Goal: Task Accomplishment & Management: Manage account settings

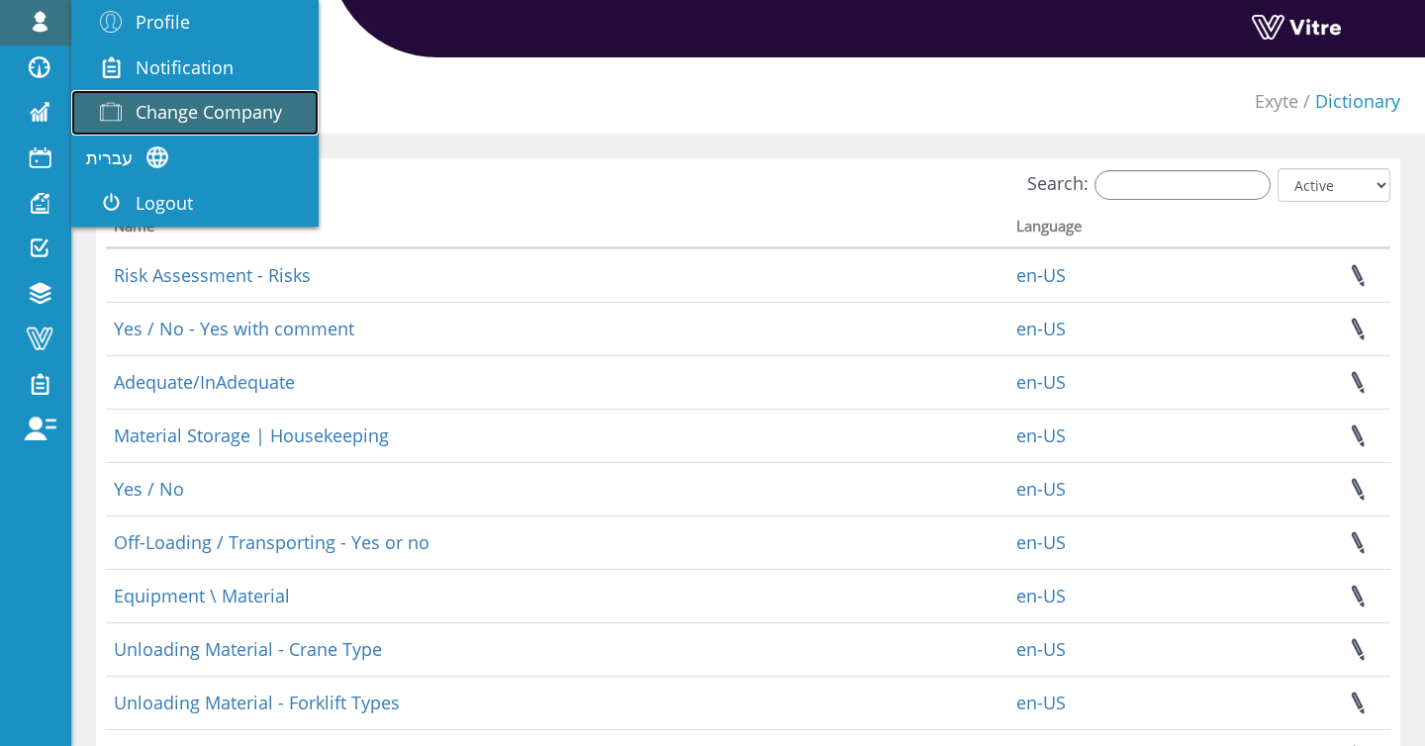
click at [258, 117] on span "Change Company" at bounding box center [209, 112] width 147 height 24
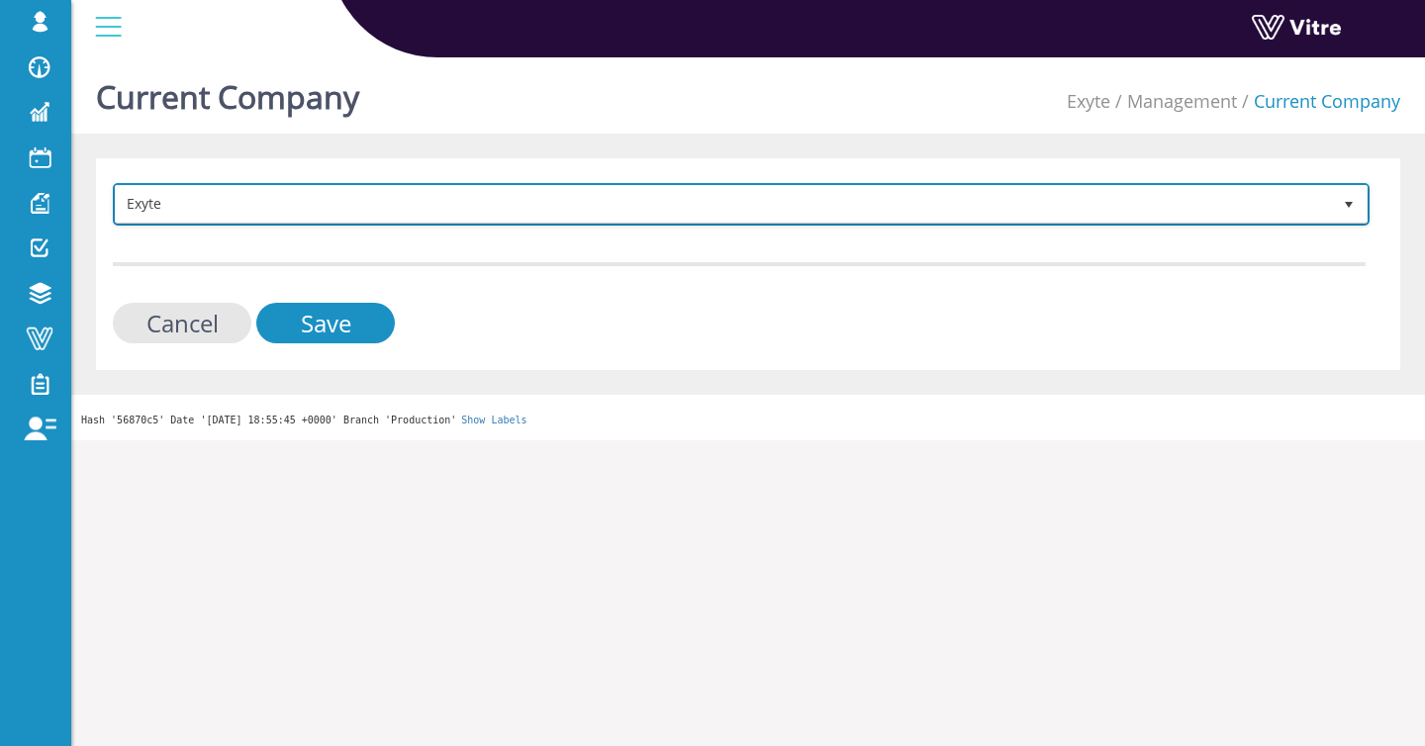
click at [205, 205] on span "Exyte" at bounding box center [724, 204] width 1216 height 36
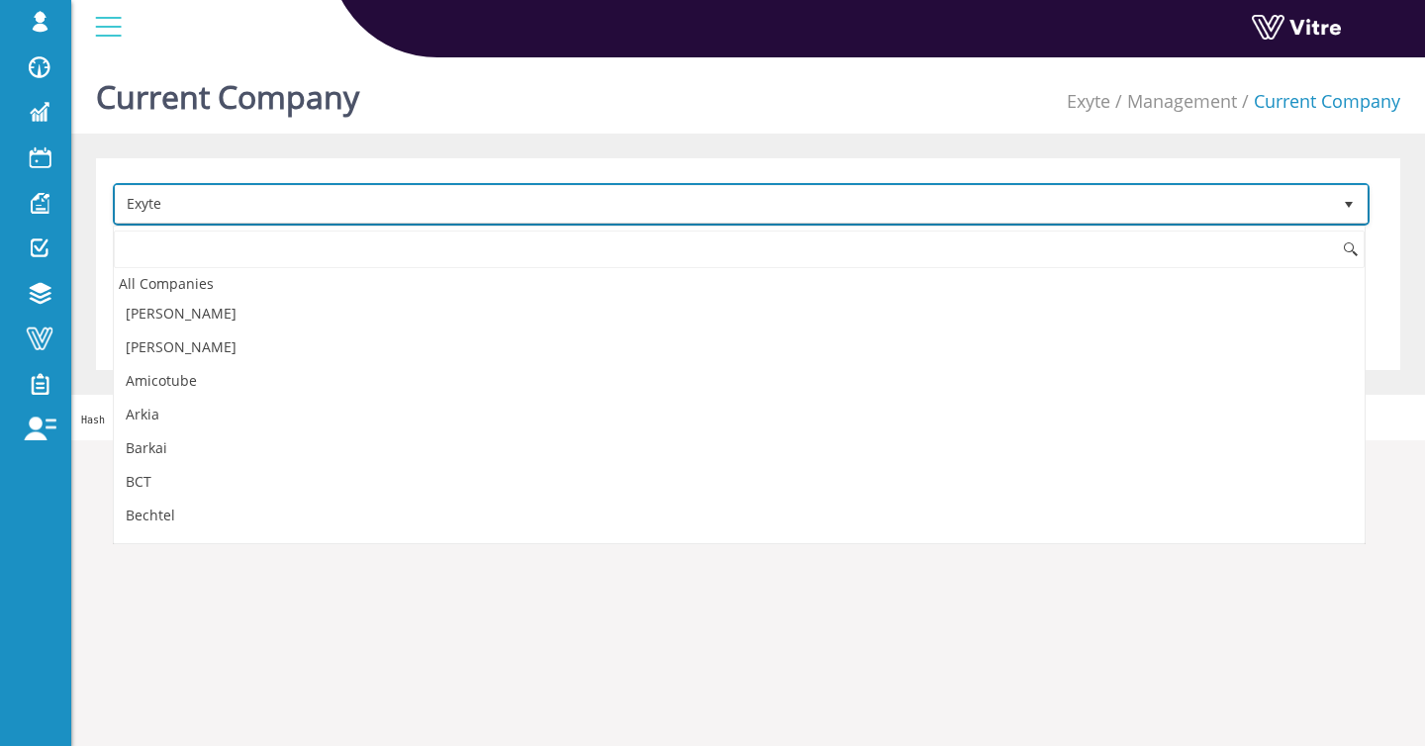
scroll to position [532, 0]
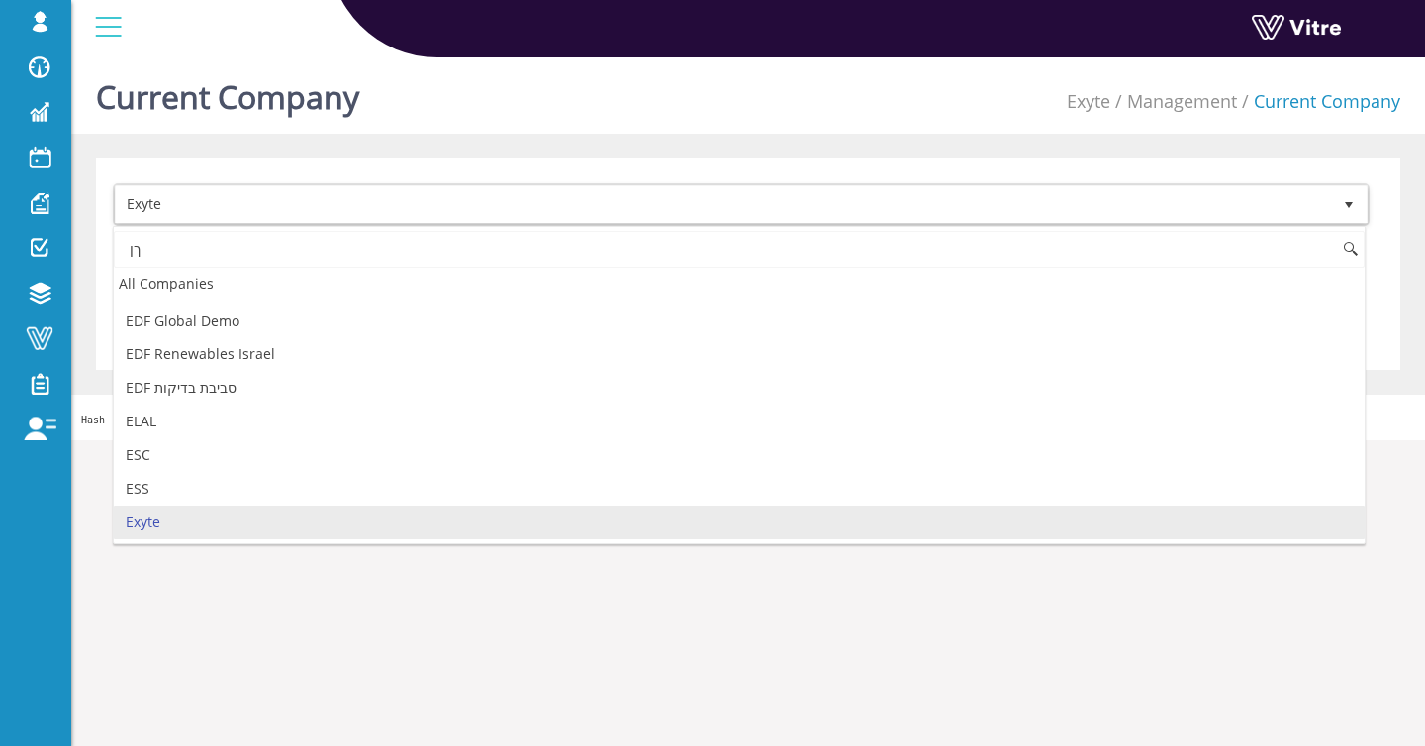
type input "ך"
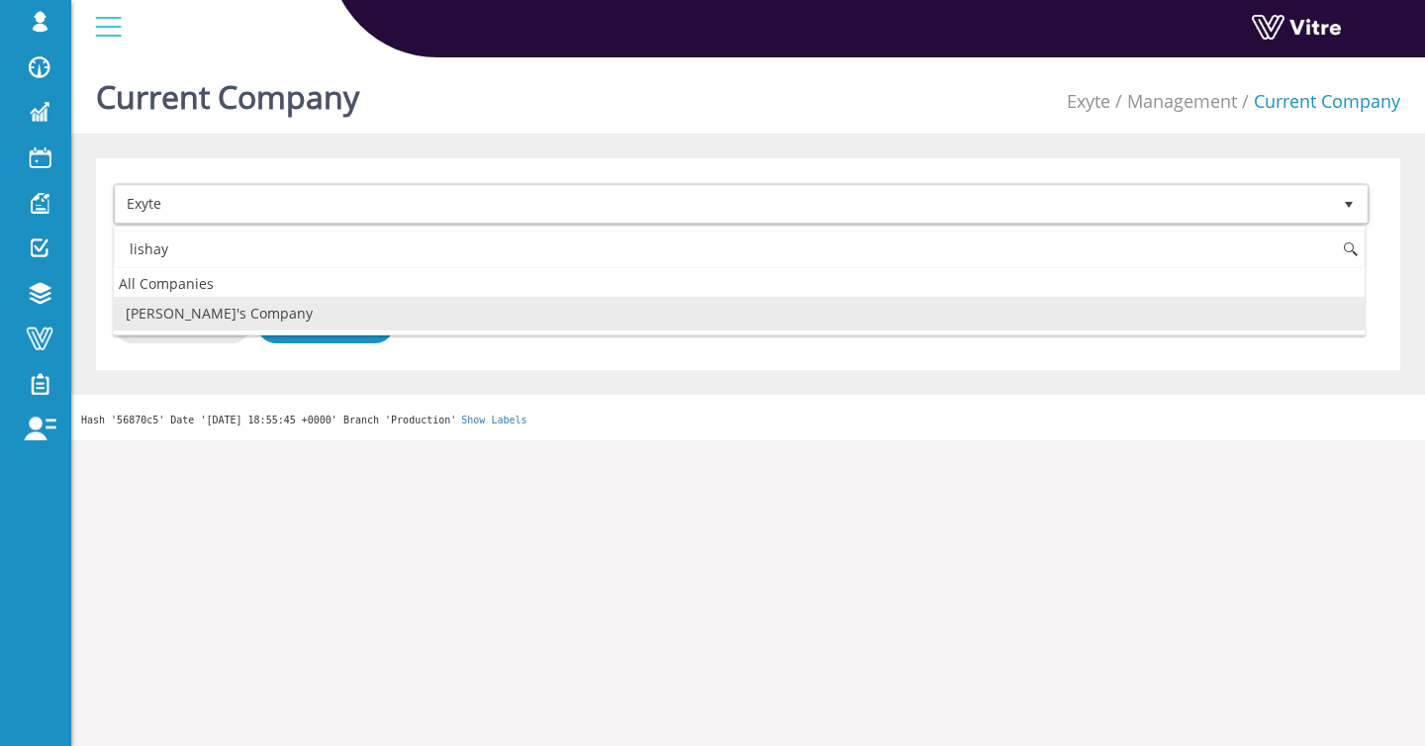
click at [288, 316] on li "Lishay's Company" at bounding box center [739, 314] width 1251 height 34
type input "lishay"
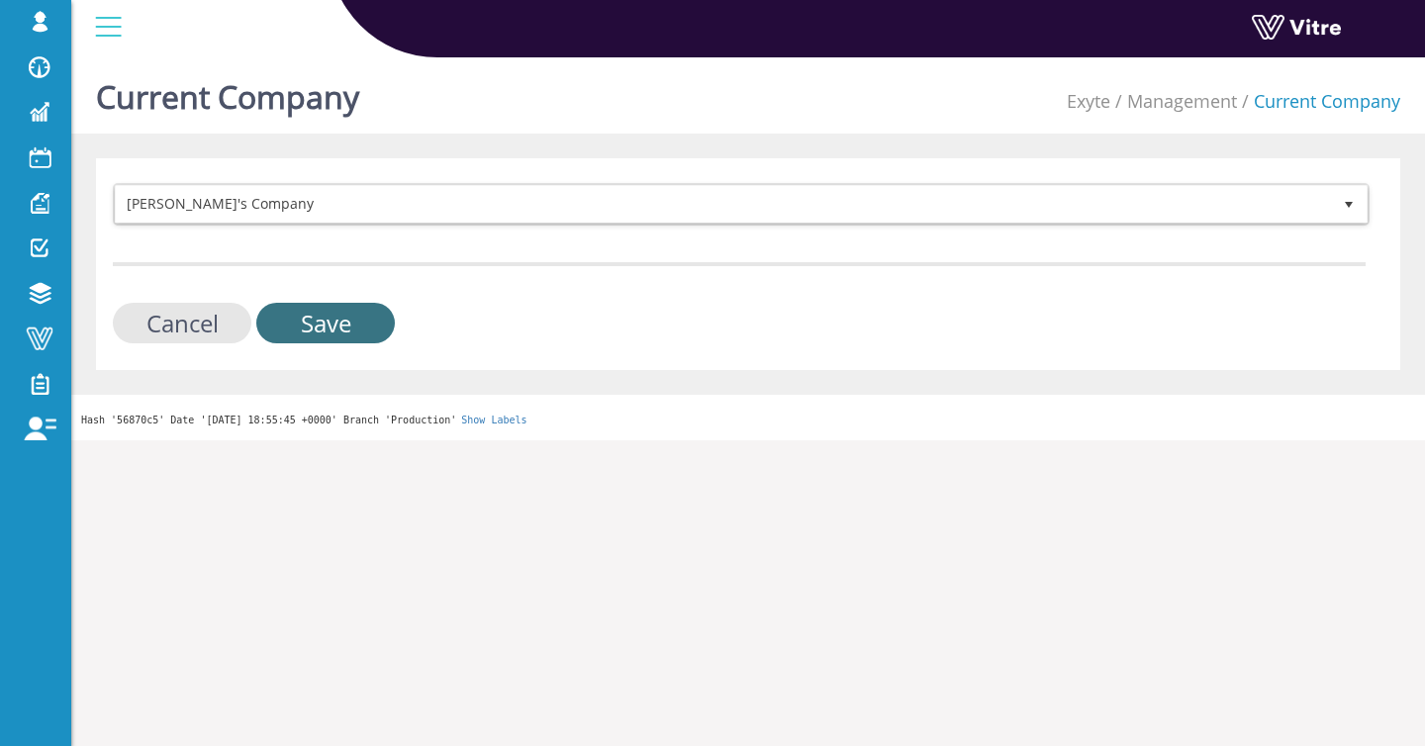
click at [297, 320] on input "Save" at bounding box center [325, 323] width 139 height 41
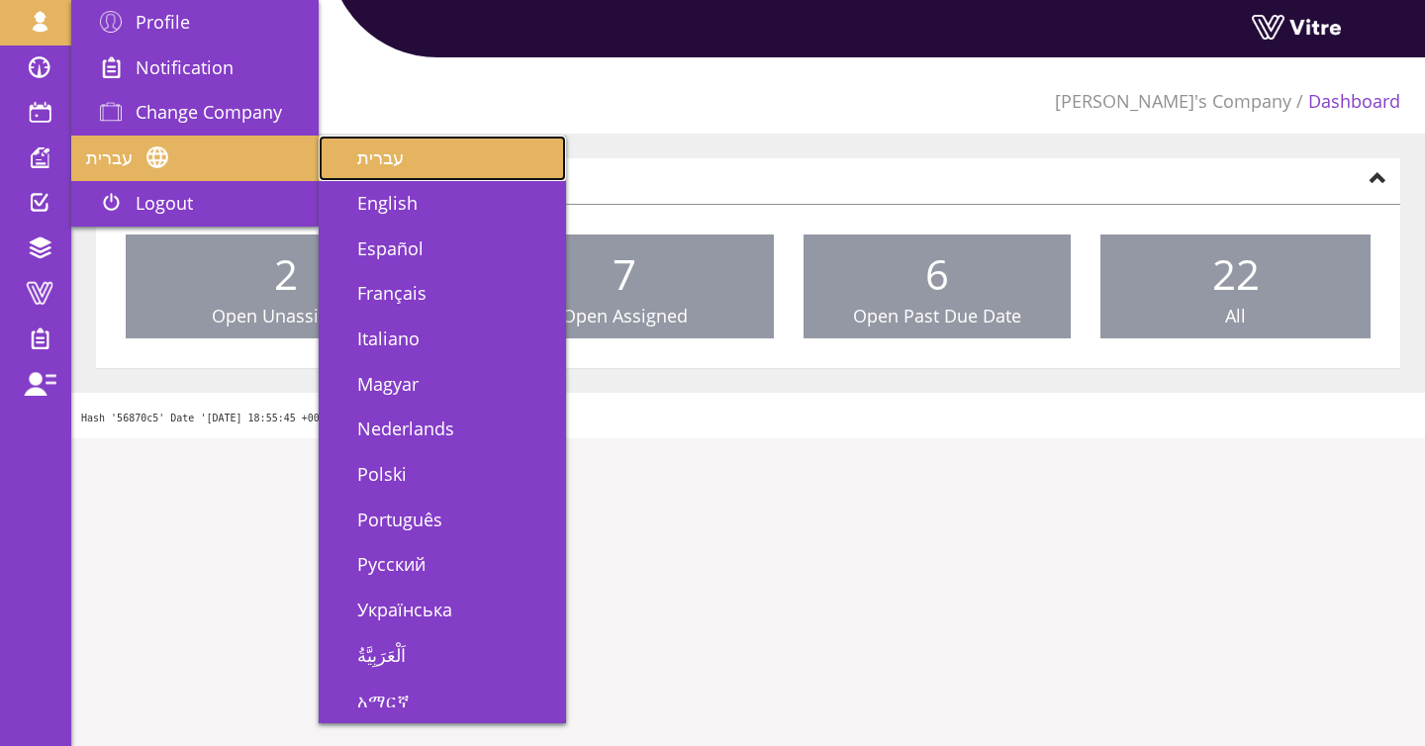
click at [393, 151] on span "עברית" at bounding box center [369, 158] width 70 height 24
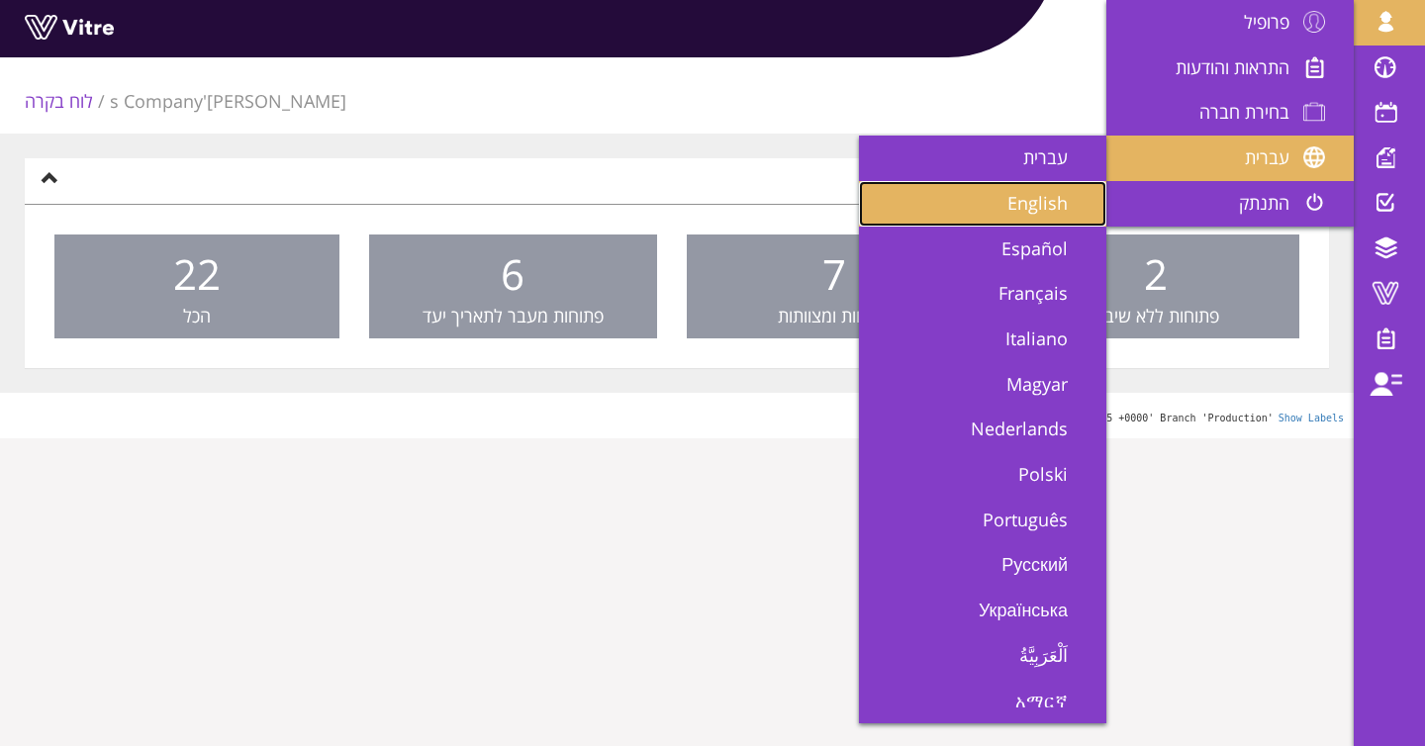
click at [1082, 196] on span "English" at bounding box center [1050, 203] width 84 height 24
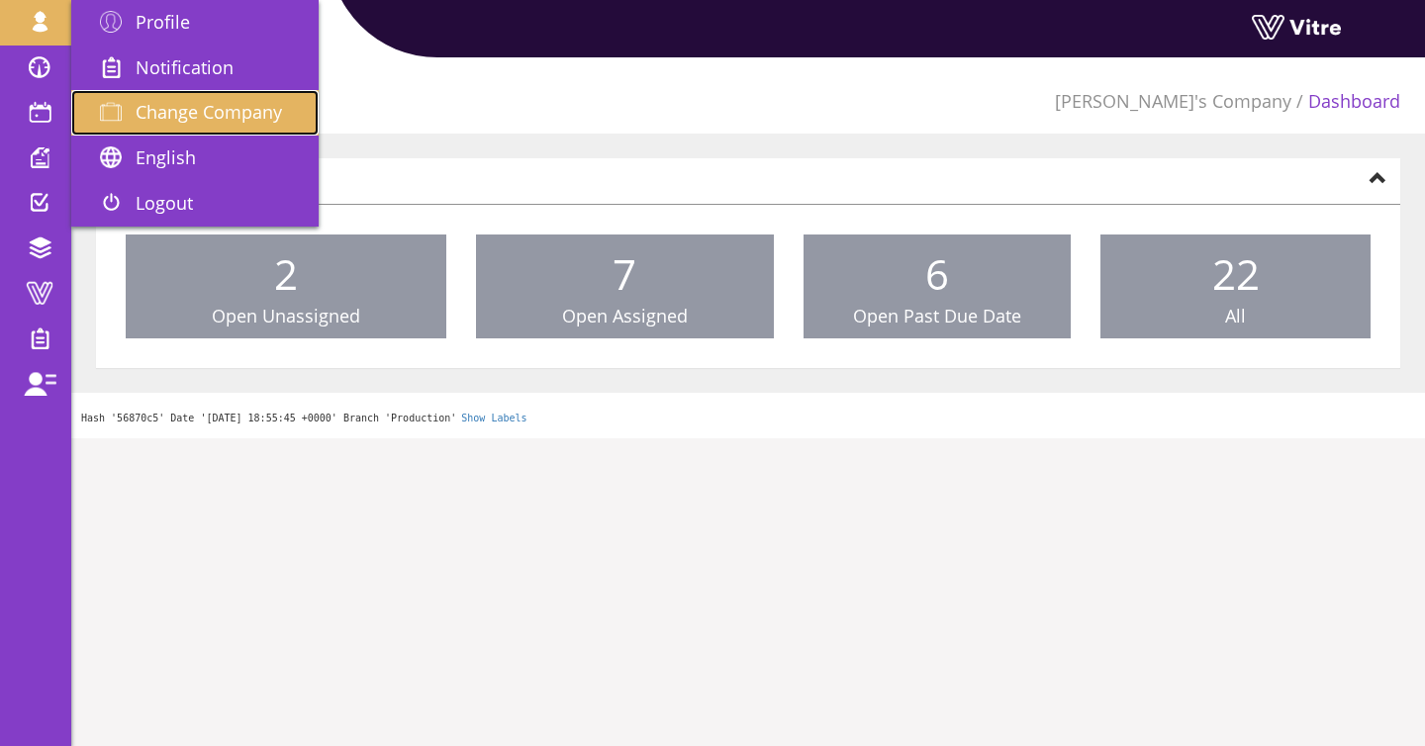
click at [171, 115] on span "Change Company" at bounding box center [209, 112] width 147 height 24
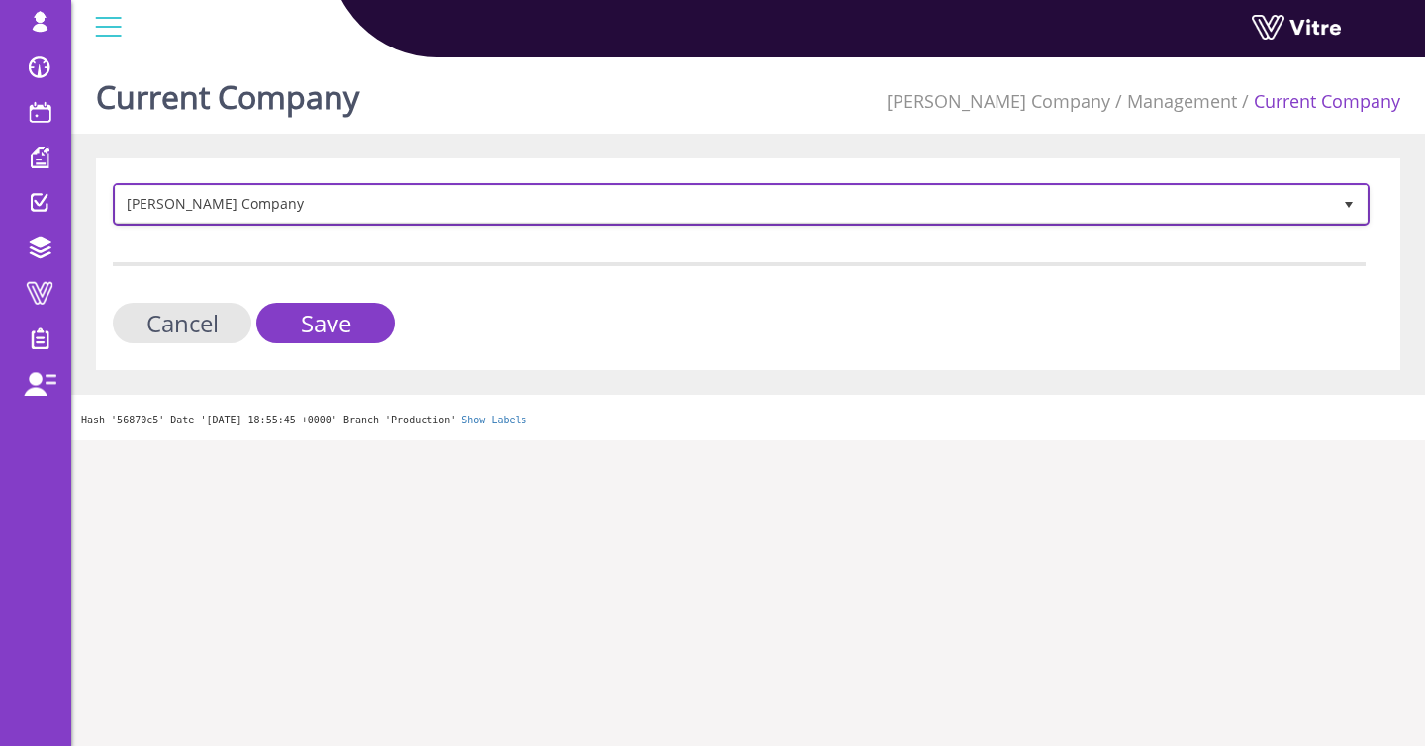
click at [218, 201] on span "[PERSON_NAME]'s Company" at bounding box center [724, 204] width 1216 height 36
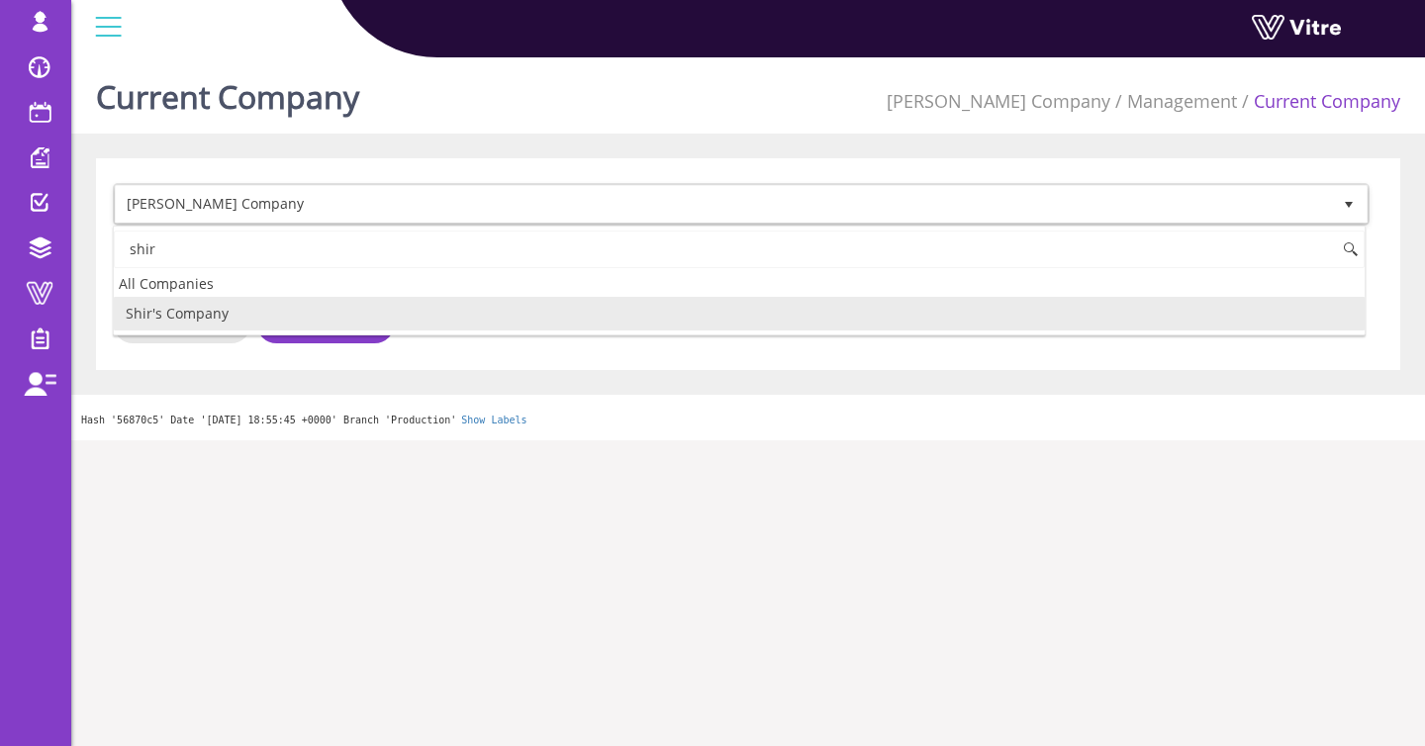
click at [189, 315] on li "Shir's Company" at bounding box center [739, 314] width 1251 height 34
type input "shir"
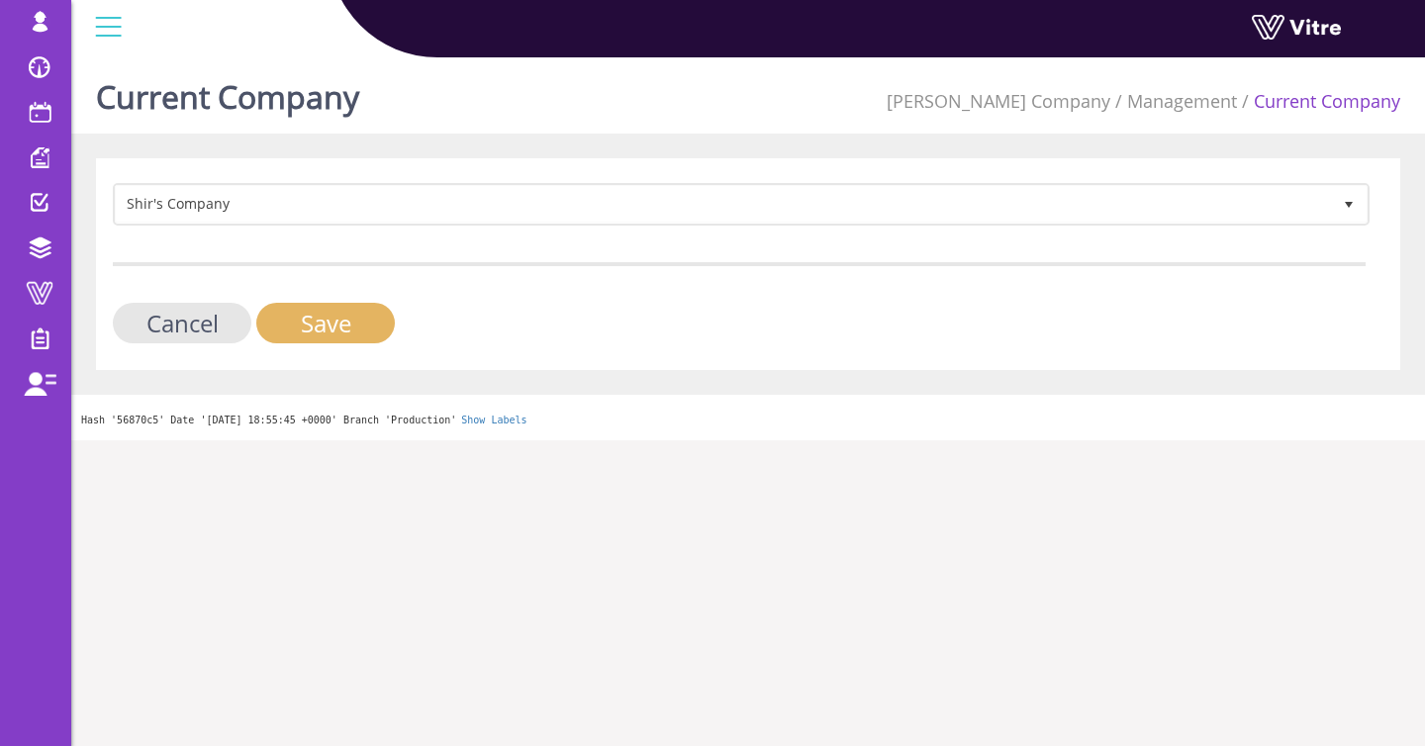
click at [271, 317] on input "Save" at bounding box center [325, 323] width 139 height 41
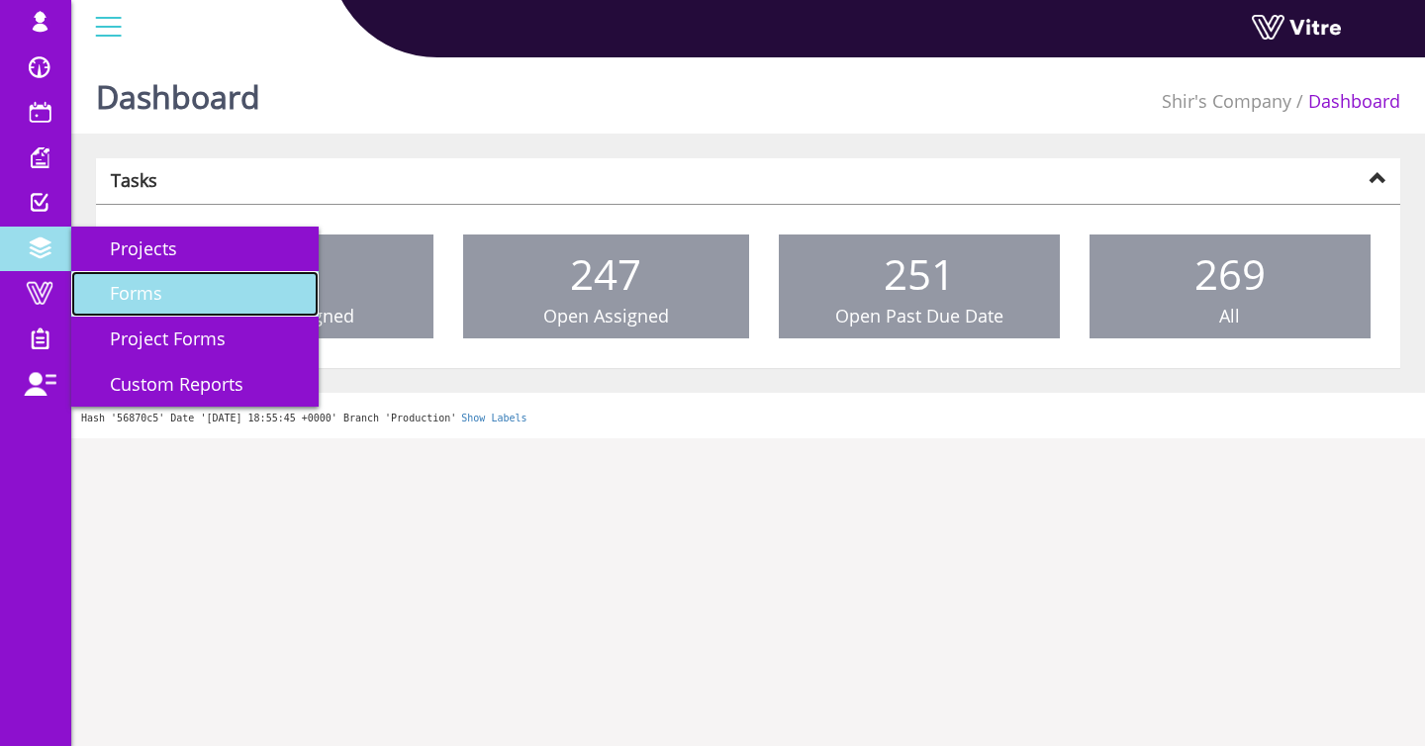
click at [123, 283] on span "Forms" at bounding box center [124, 293] width 76 height 24
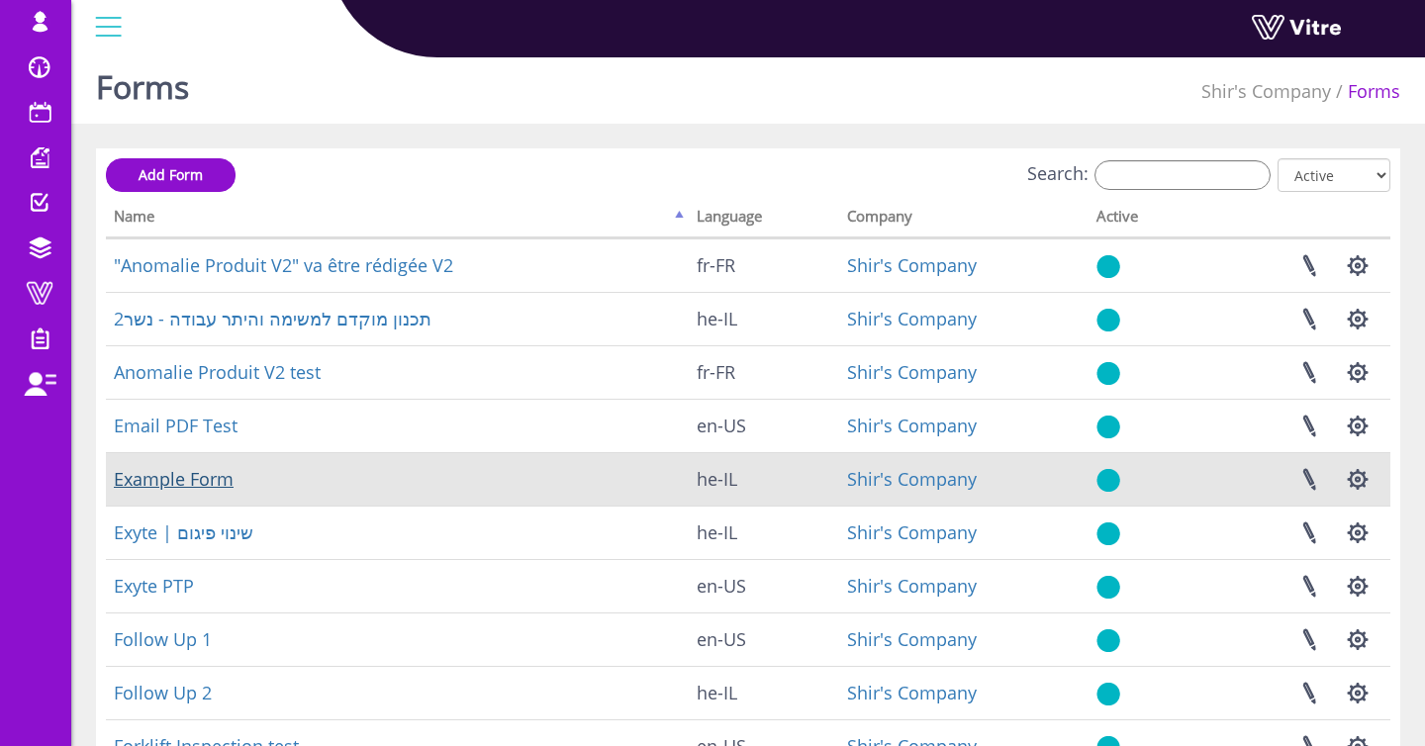
click at [206, 492] on td "Example Form" at bounding box center [397, 478] width 583 height 53
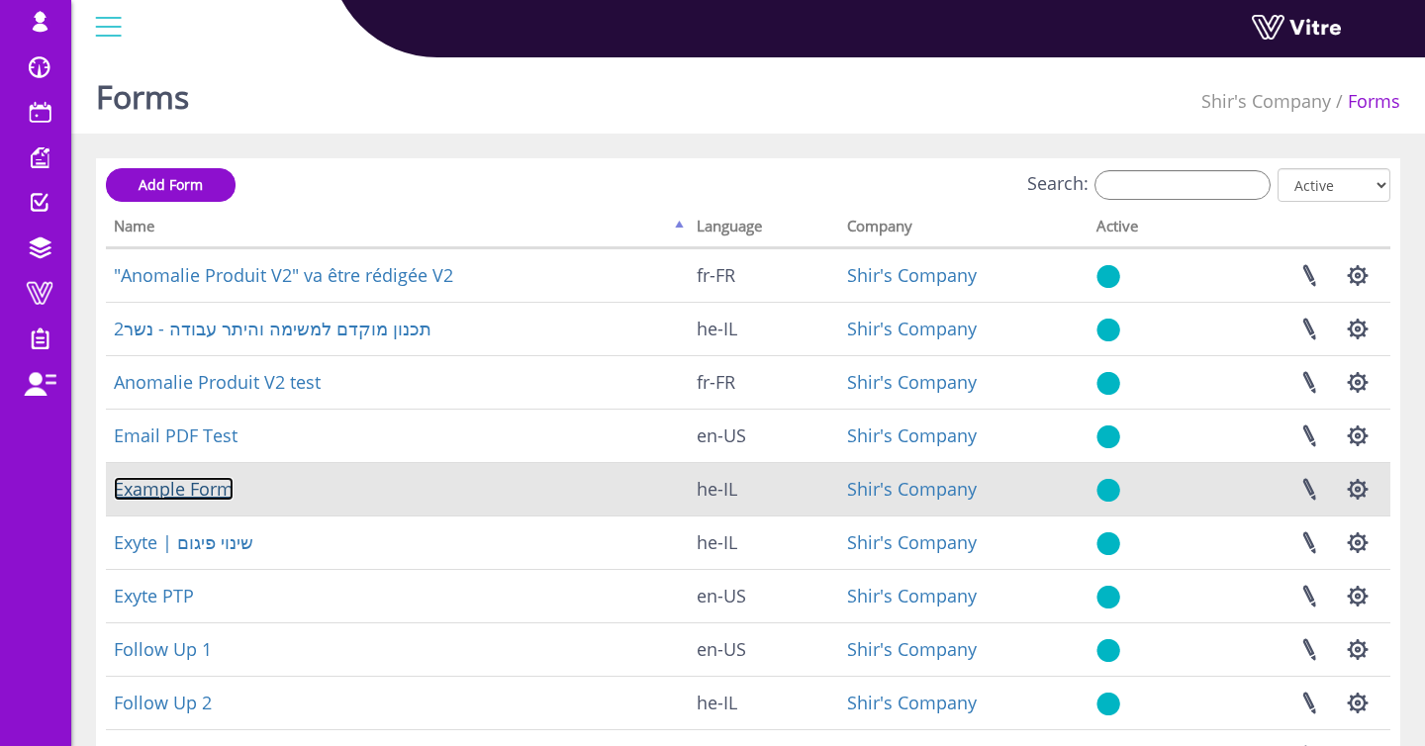
click at [199, 495] on link "Example Form" at bounding box center [174, 489] width 120 height 24
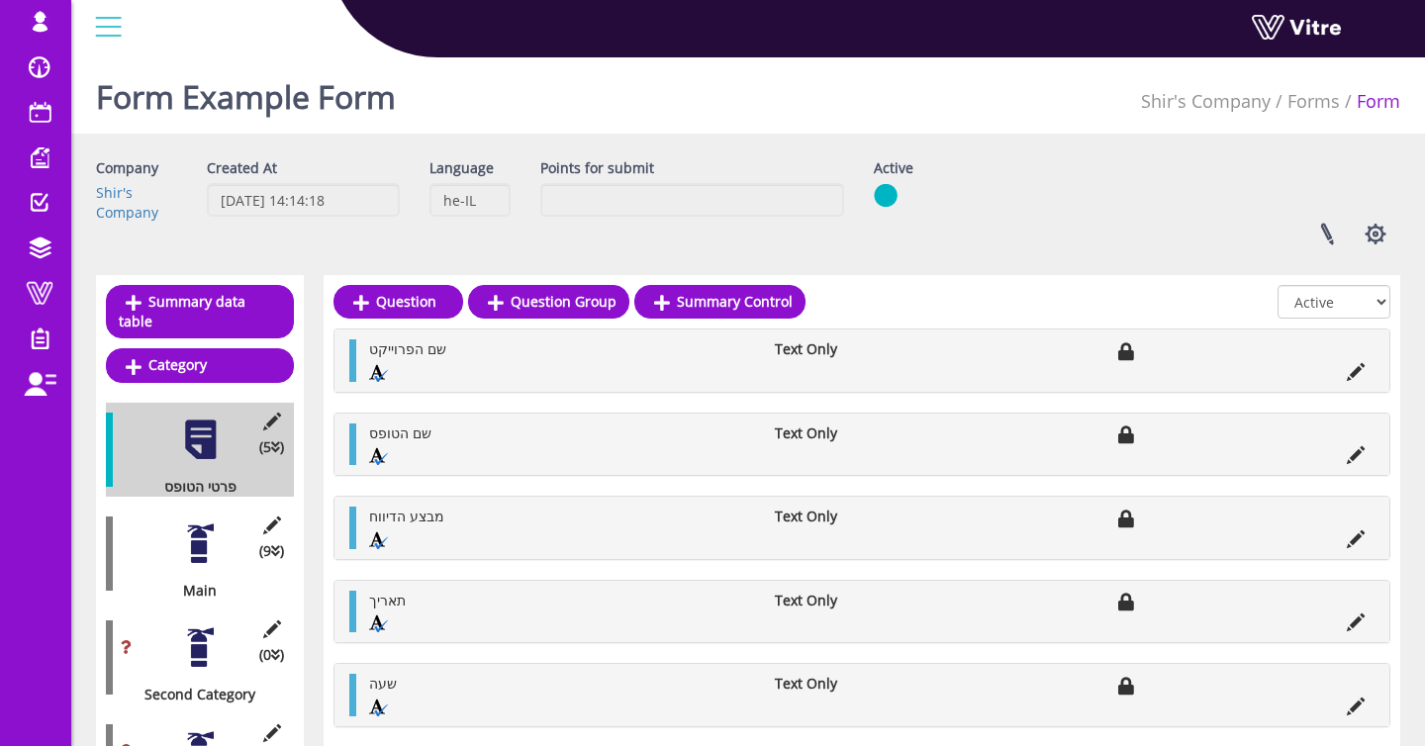
click at [187, 571] on div "(9 ) Main" at bounding box center [200, 554] width 188 height 94
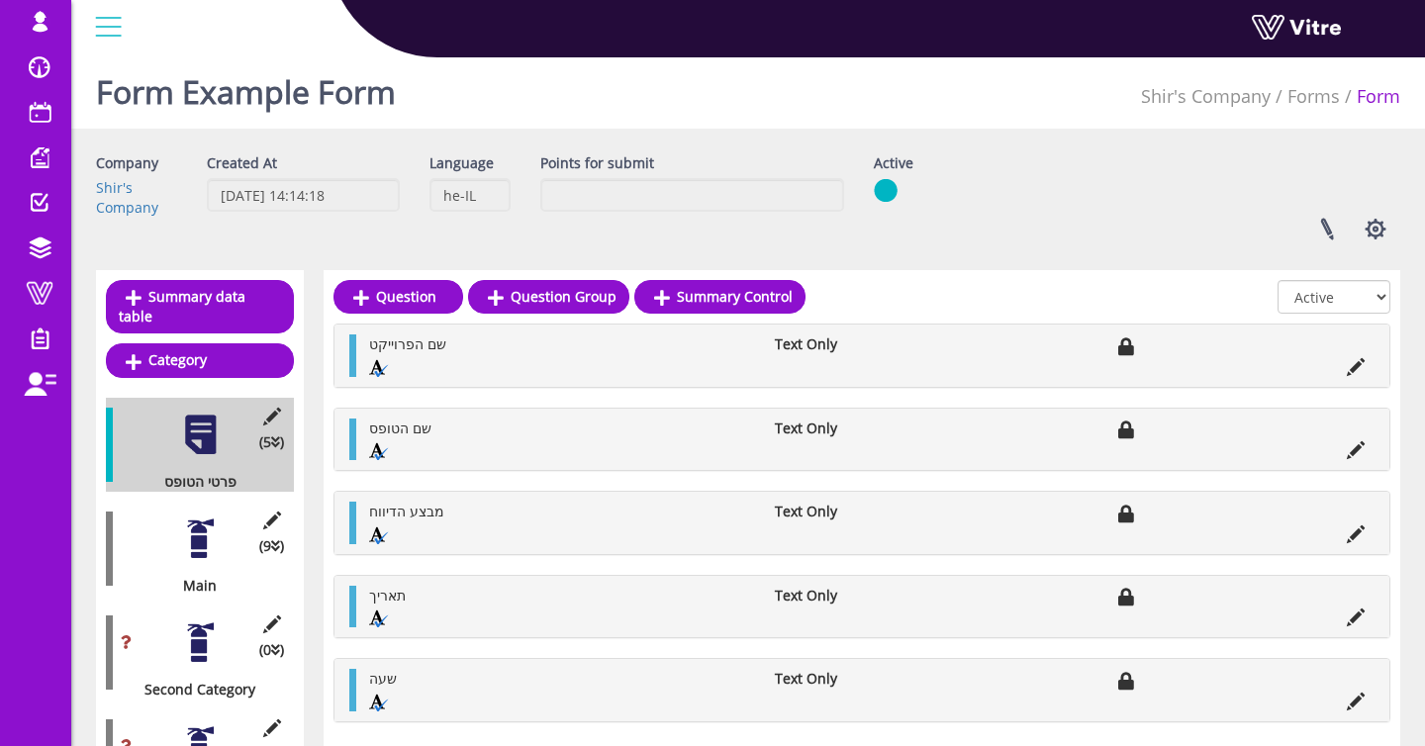
click at [193, 561] on div "(9 ) Main" at bounding box center [200, 549] width 188 height 94
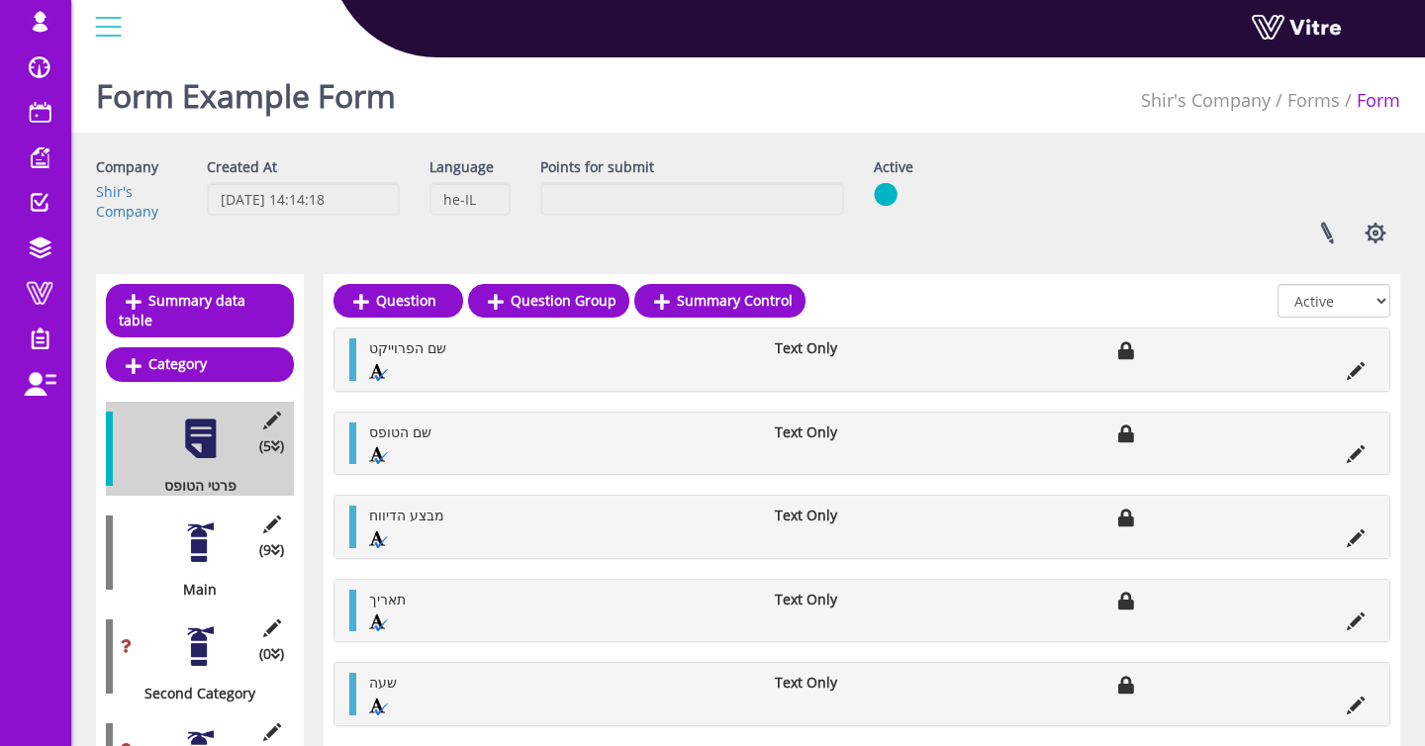
click at [206, 555] on div at bounding box center [200, 543] width 45 height 45
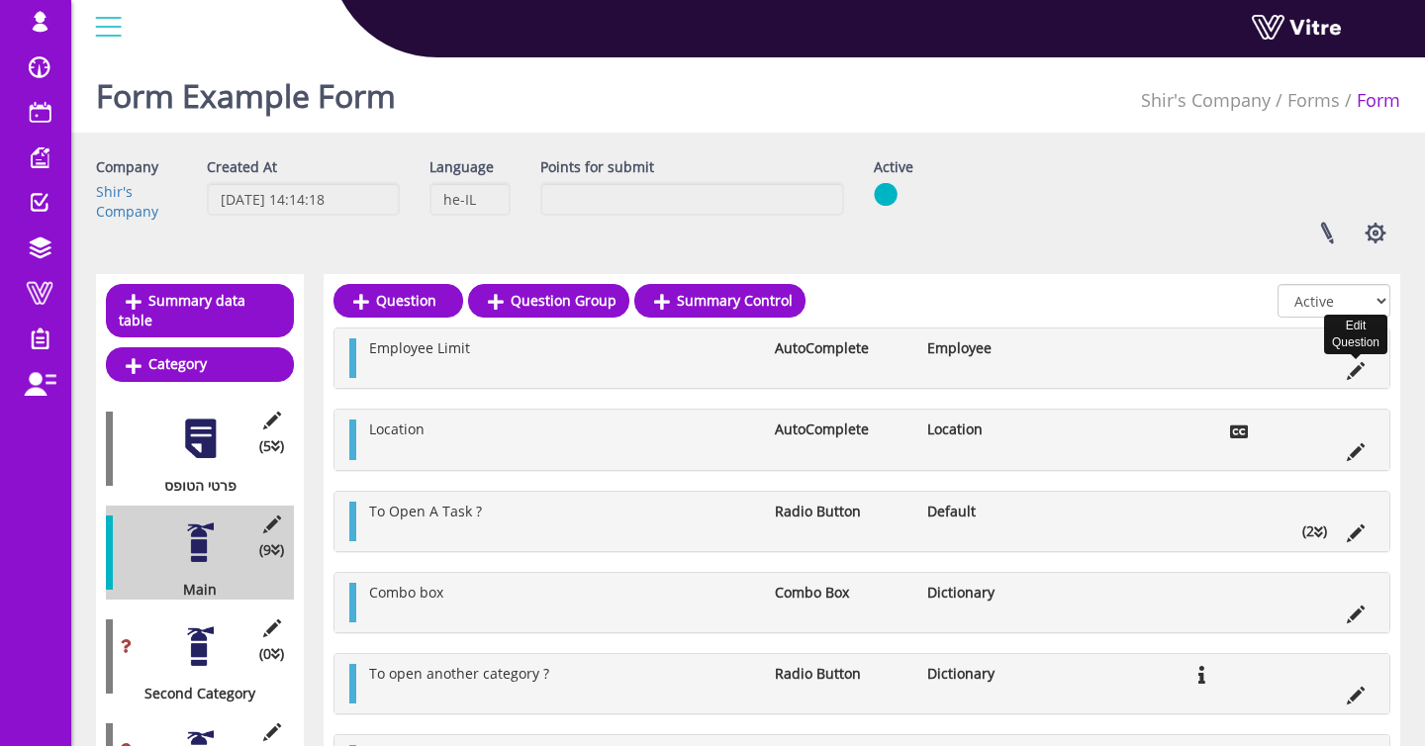
click at [1357, 364] on icon at bounding box center [1356, 371] width 18 height 18
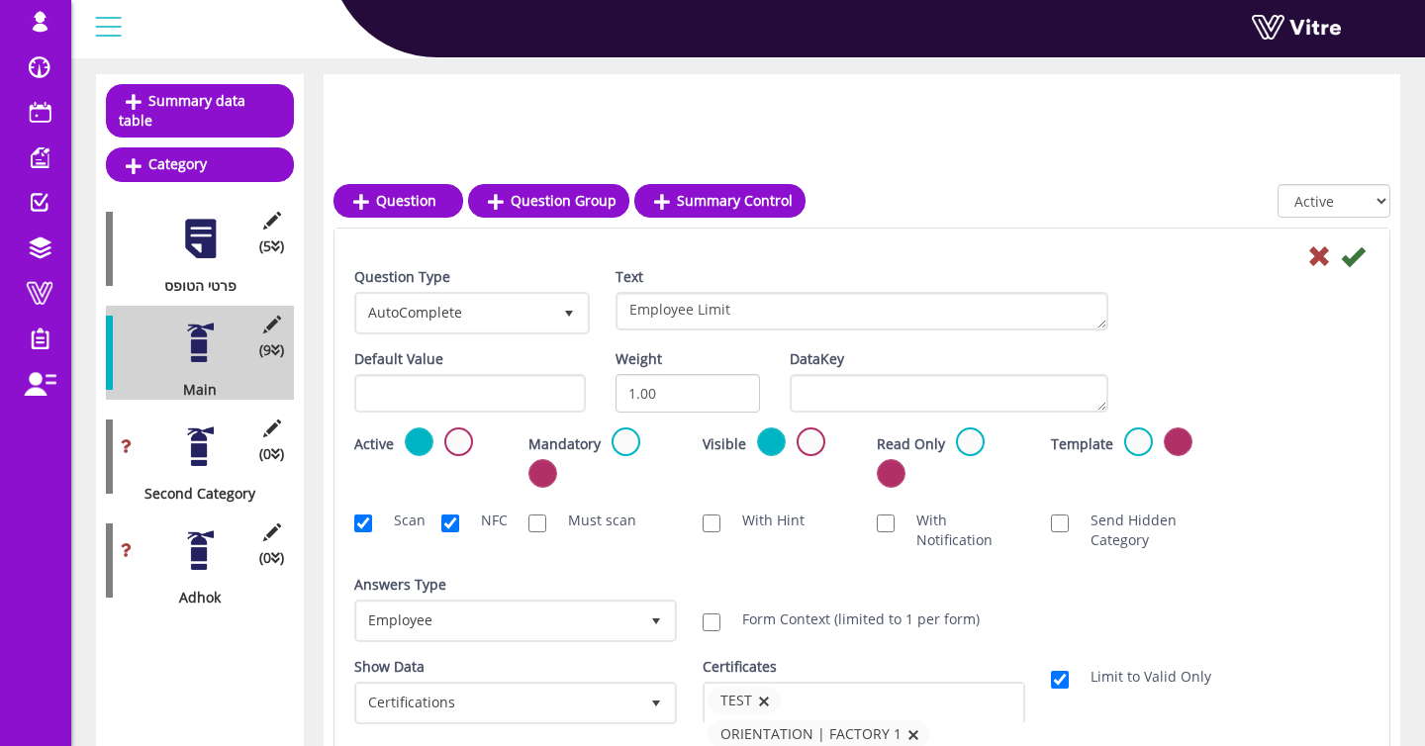
scroll to position [365, 0]
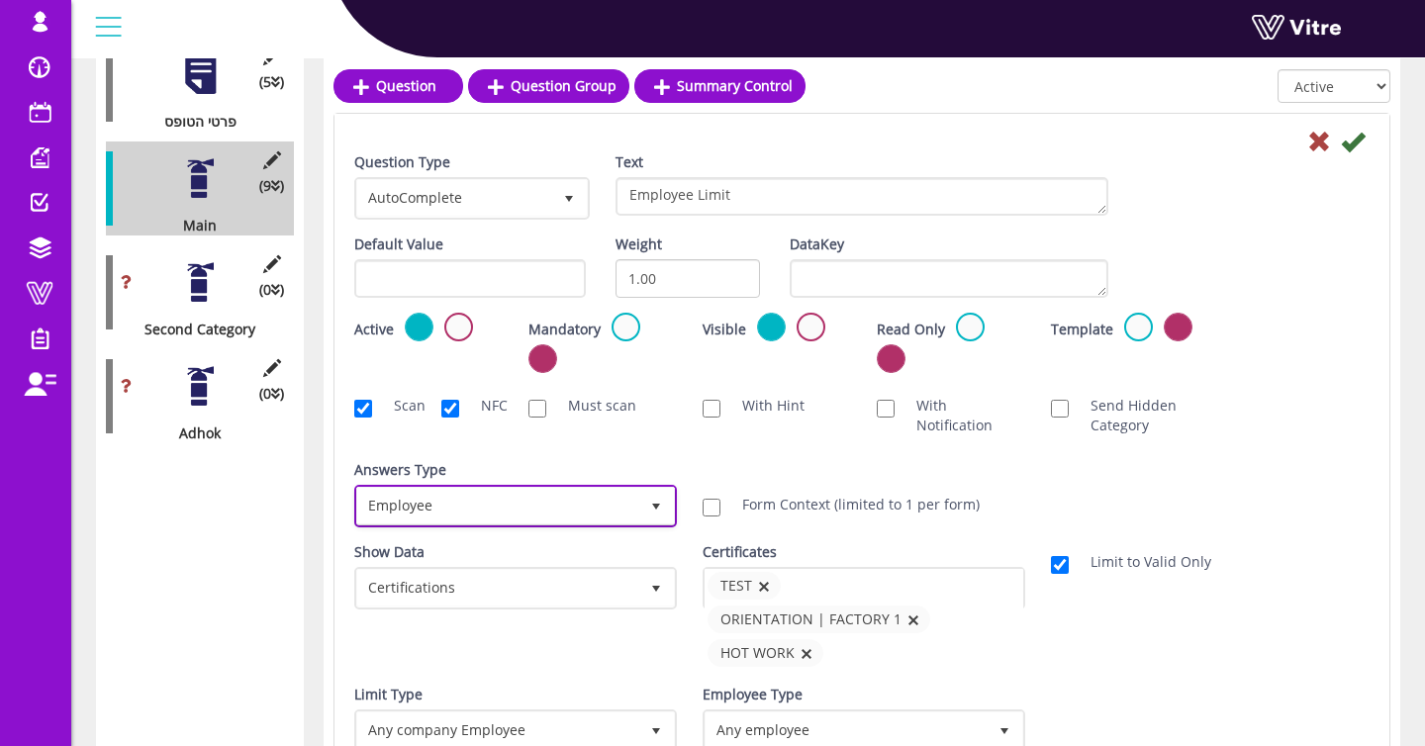
click at [636, 499] on span "Employee" at bounding box center [497, 506] width 281 height 36
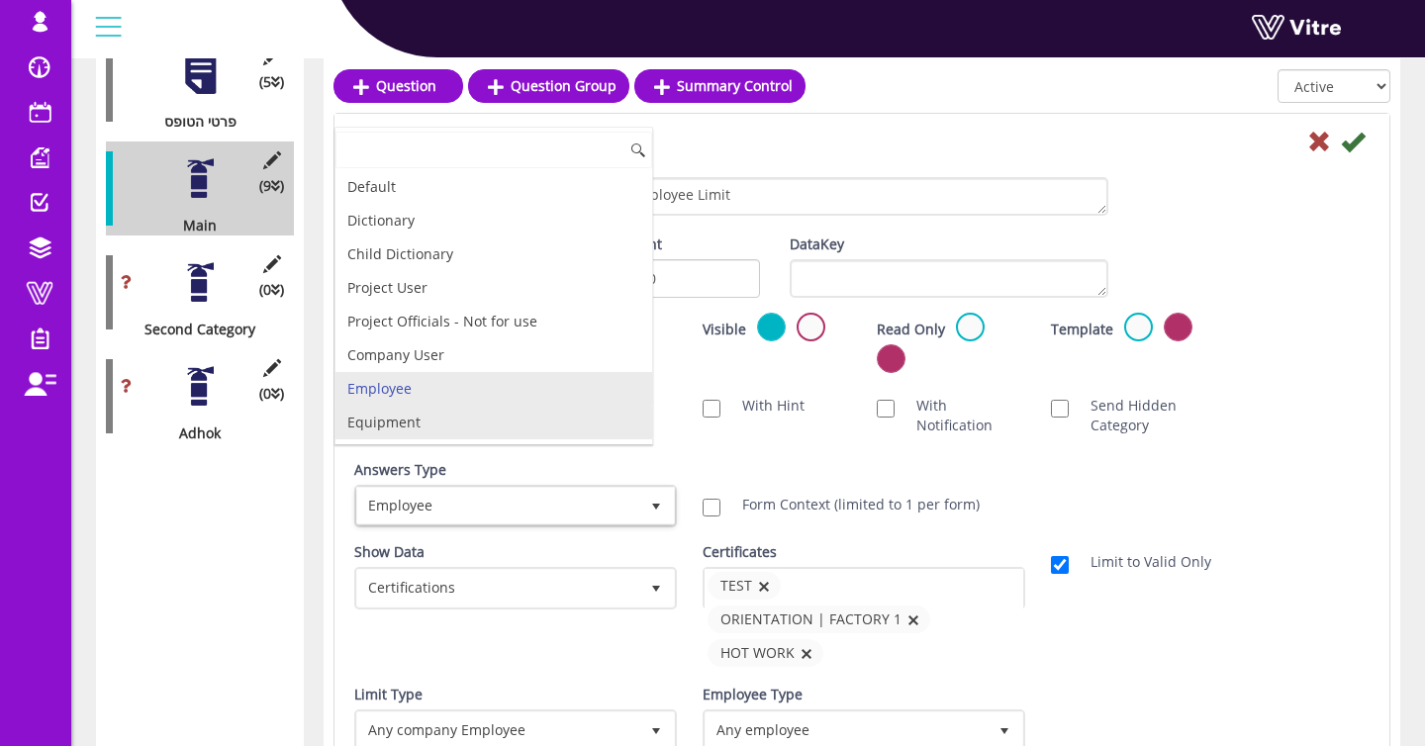
click at [518, 418] on li "Equipment" at bounding box center [494, 423] width 317 height 34
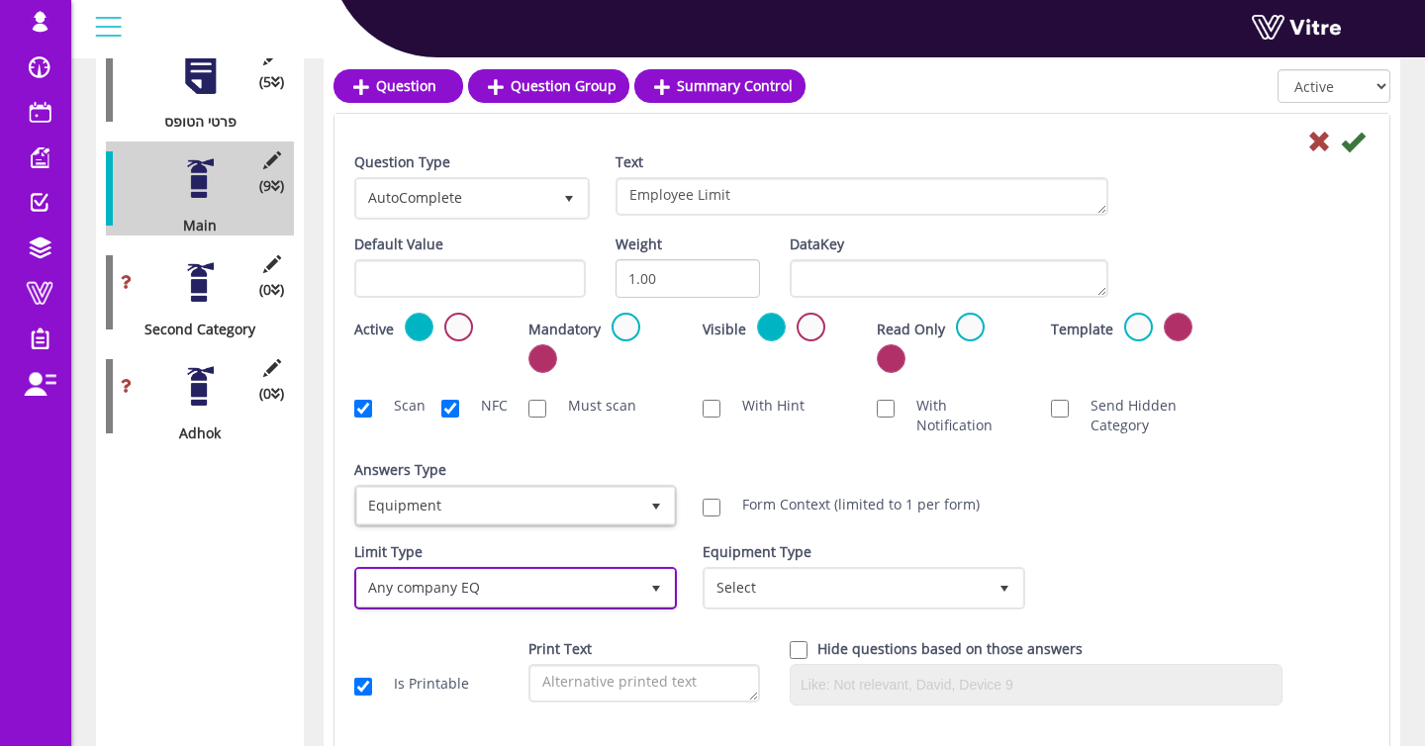
click at [577, 587] on span "Any company EQ" at bounding box center [497, 588] width 281 height 36
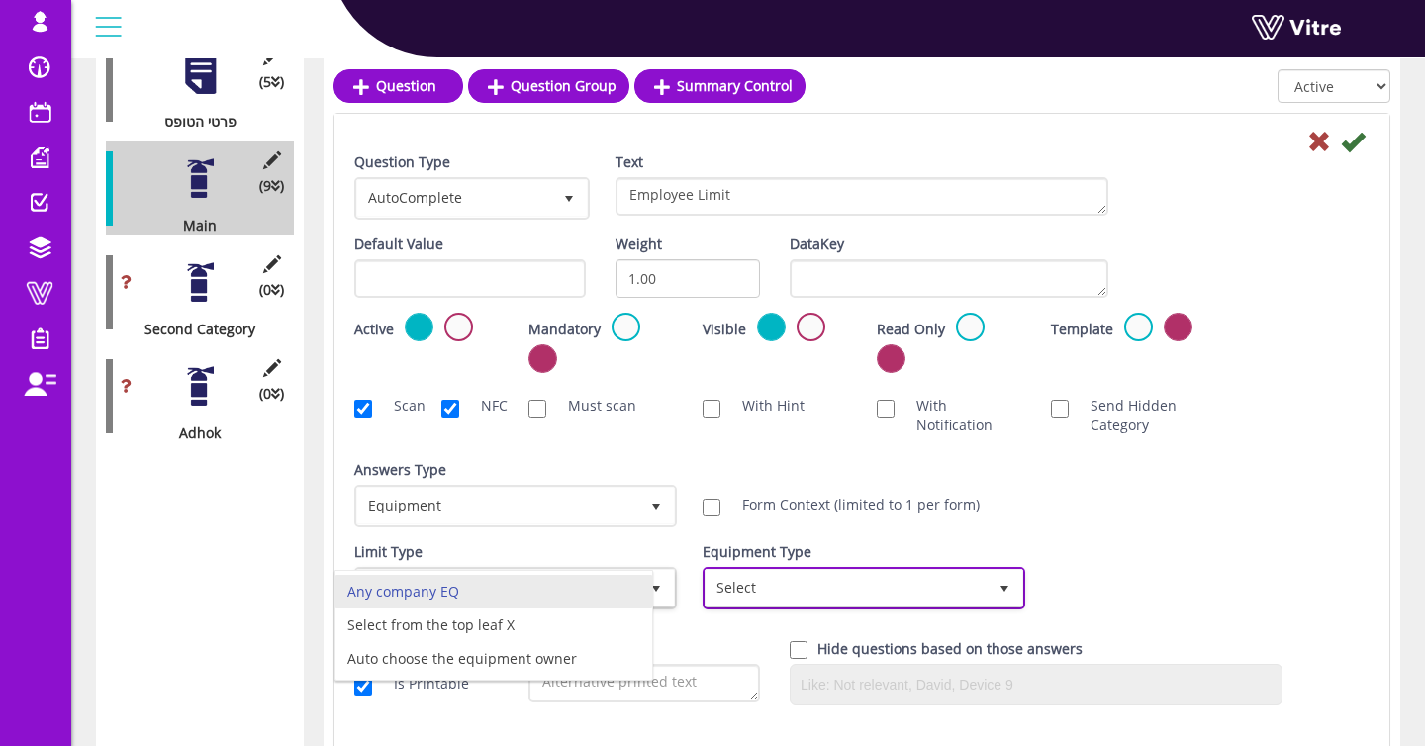
click at [872, 584] on span "Select" at bounding box center [846, 588] width 281 height 36
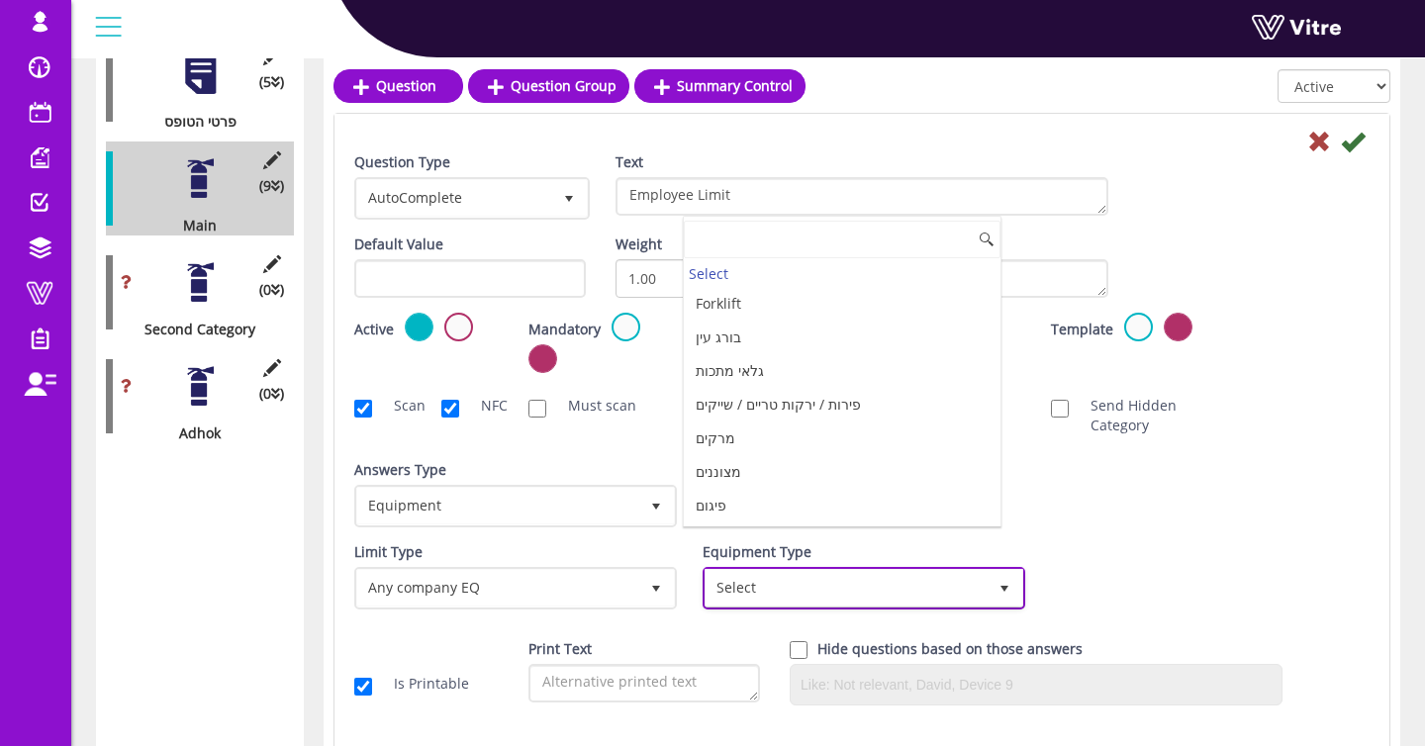
click at [786, 584] on span "Select" at bounding box center [846, 588] width 281 height 36
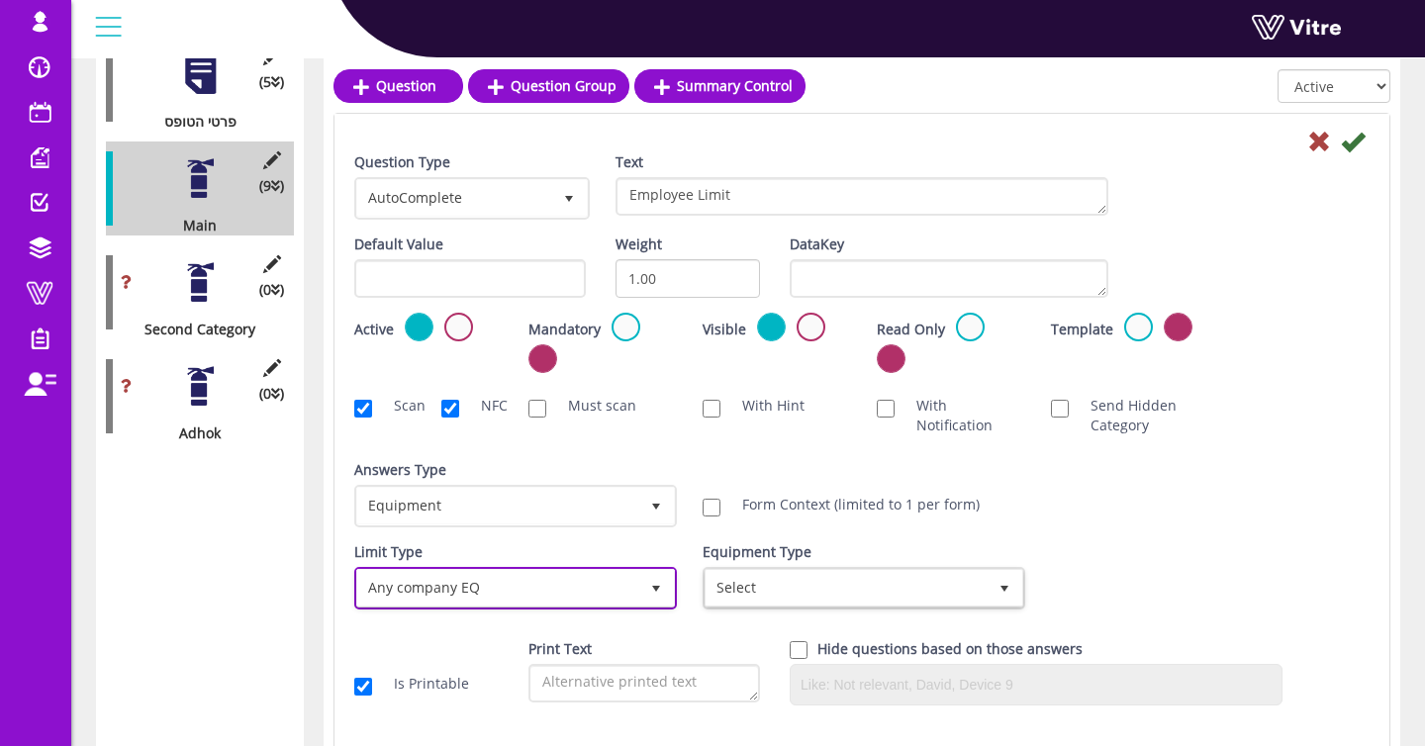
click at [583, 579] on span "Any company EQ" at bounding box center [497, 588] width 281 height 36
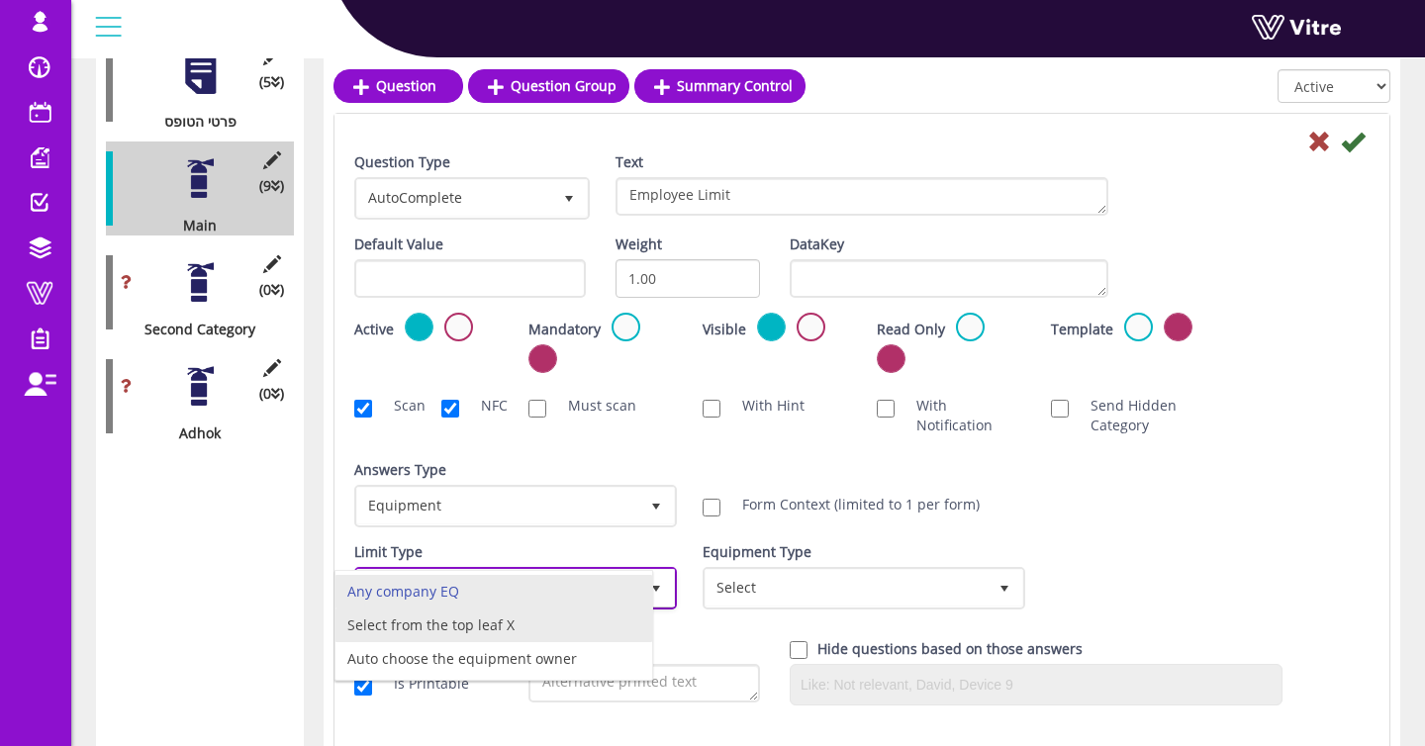
click at [524, 630] on li "Select from the top leaf X" at bounding box center [494, 626] width 317 height 34
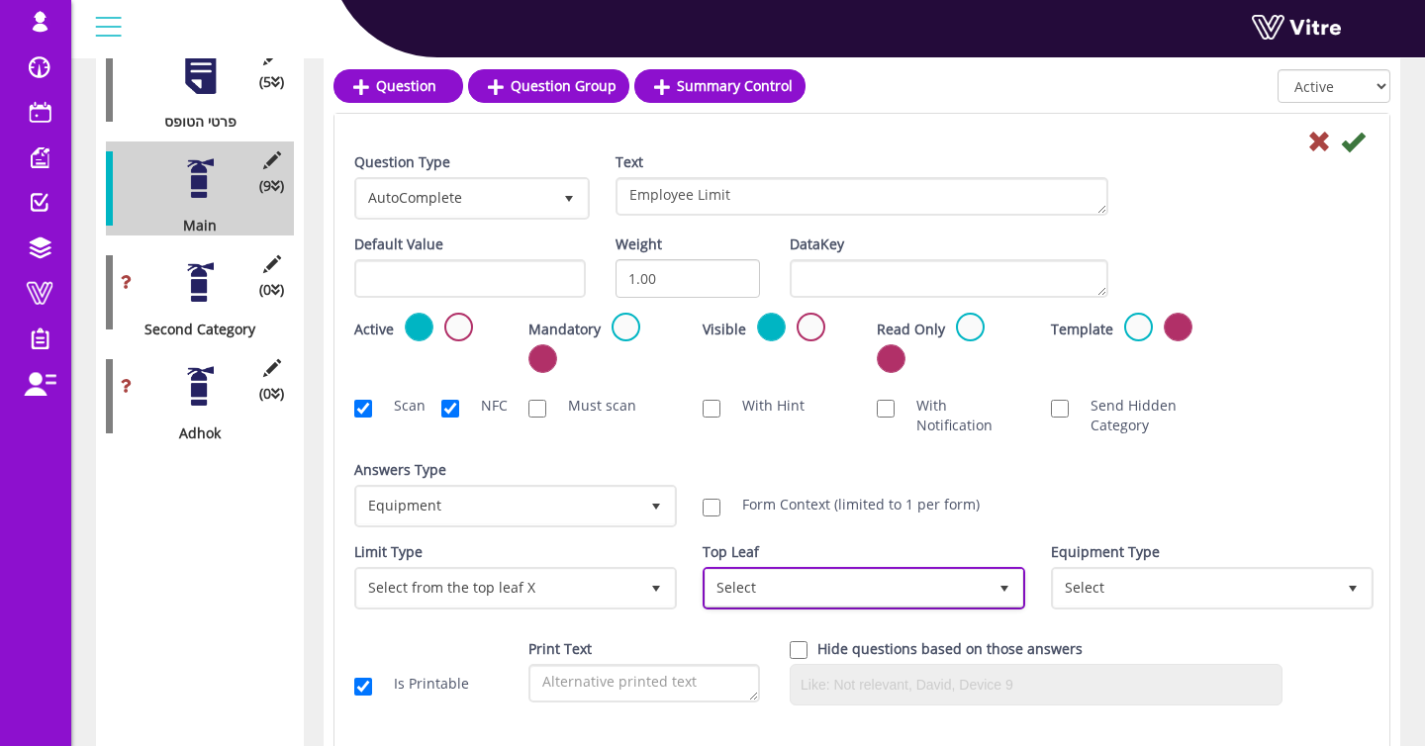
click at [966, 591] on span "Select" at bounding box center [846, 588] width 281 height 36
click at [640, 545] on div "Limit Type Select from the top leaf X 1" at bounding box center [513, 575] width 319 height 67
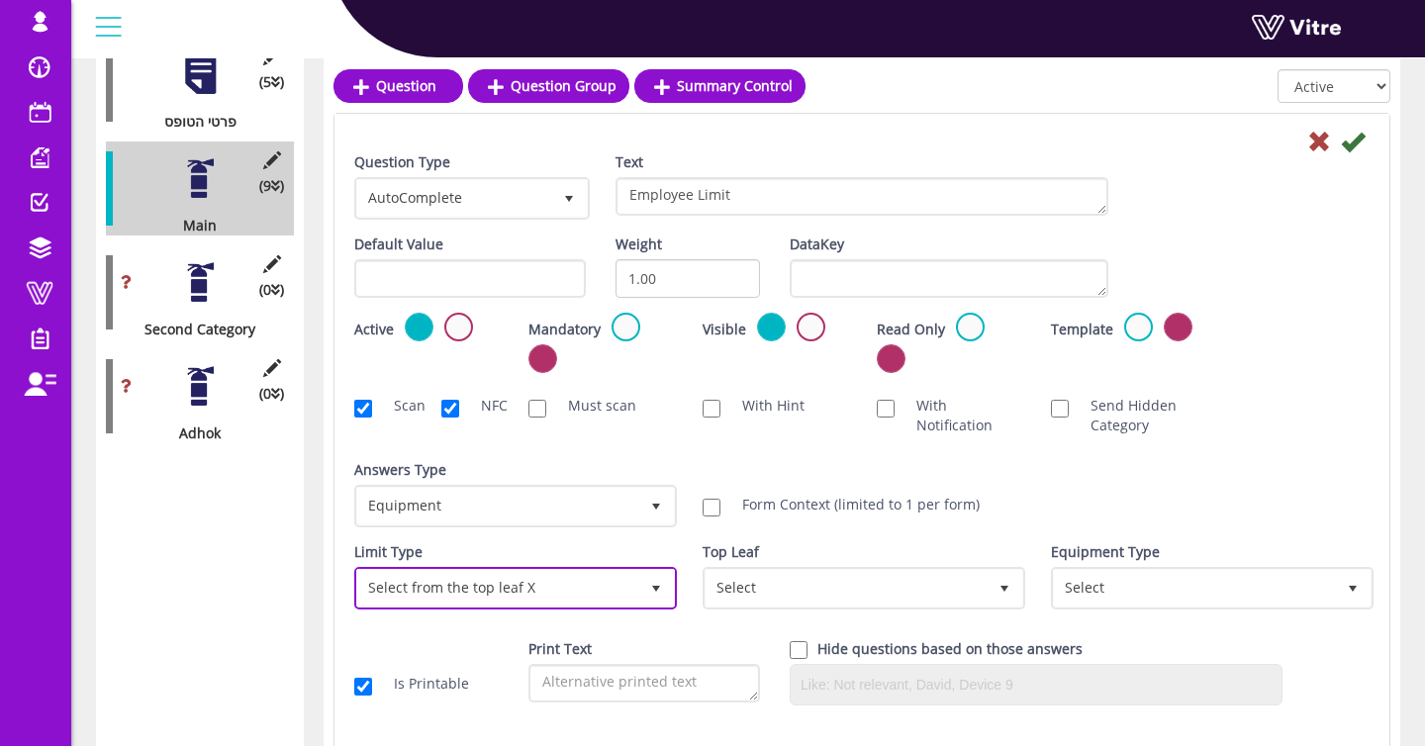
click at [397, 600] on span "Select from the top leaf X" at bounding box center [497, 588] width 281 height 36
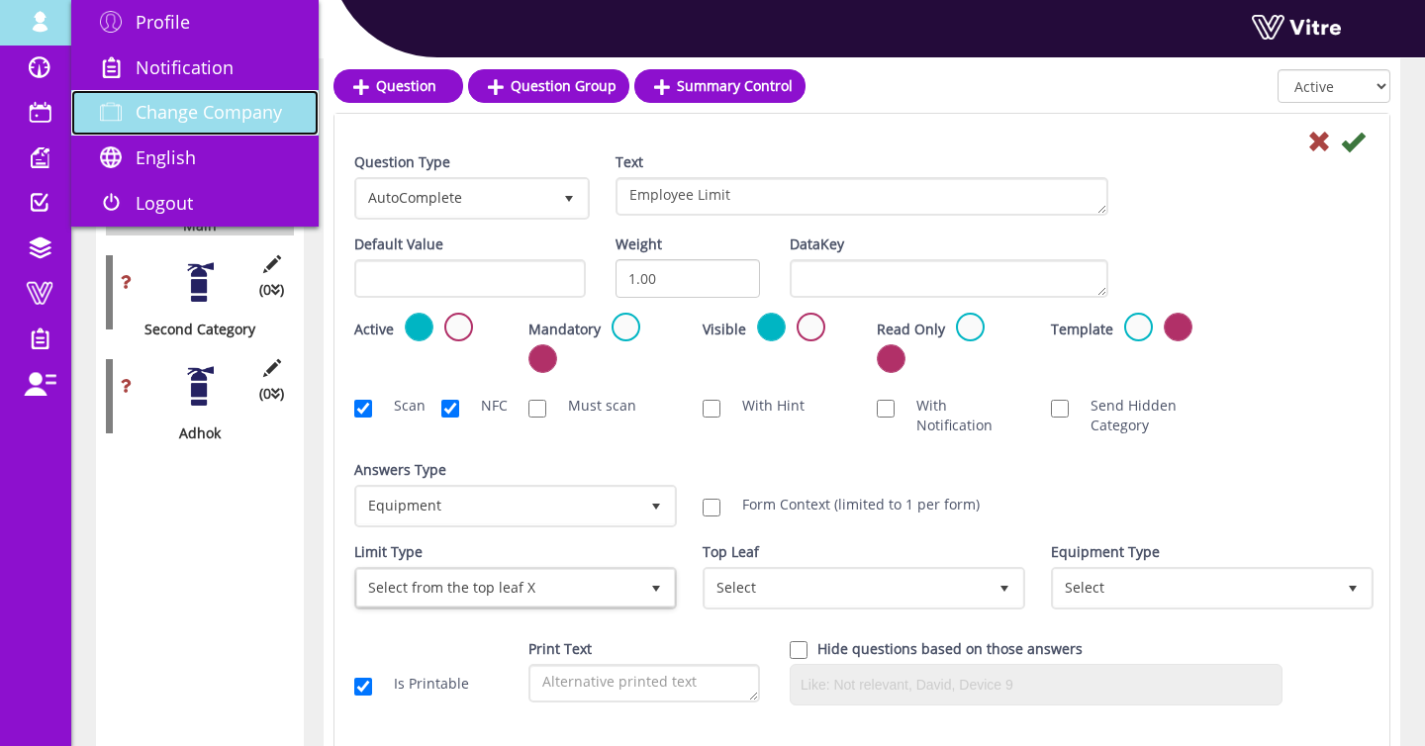
click at [117, 116] on span at bounding box center [110, 112] width 49 height 24
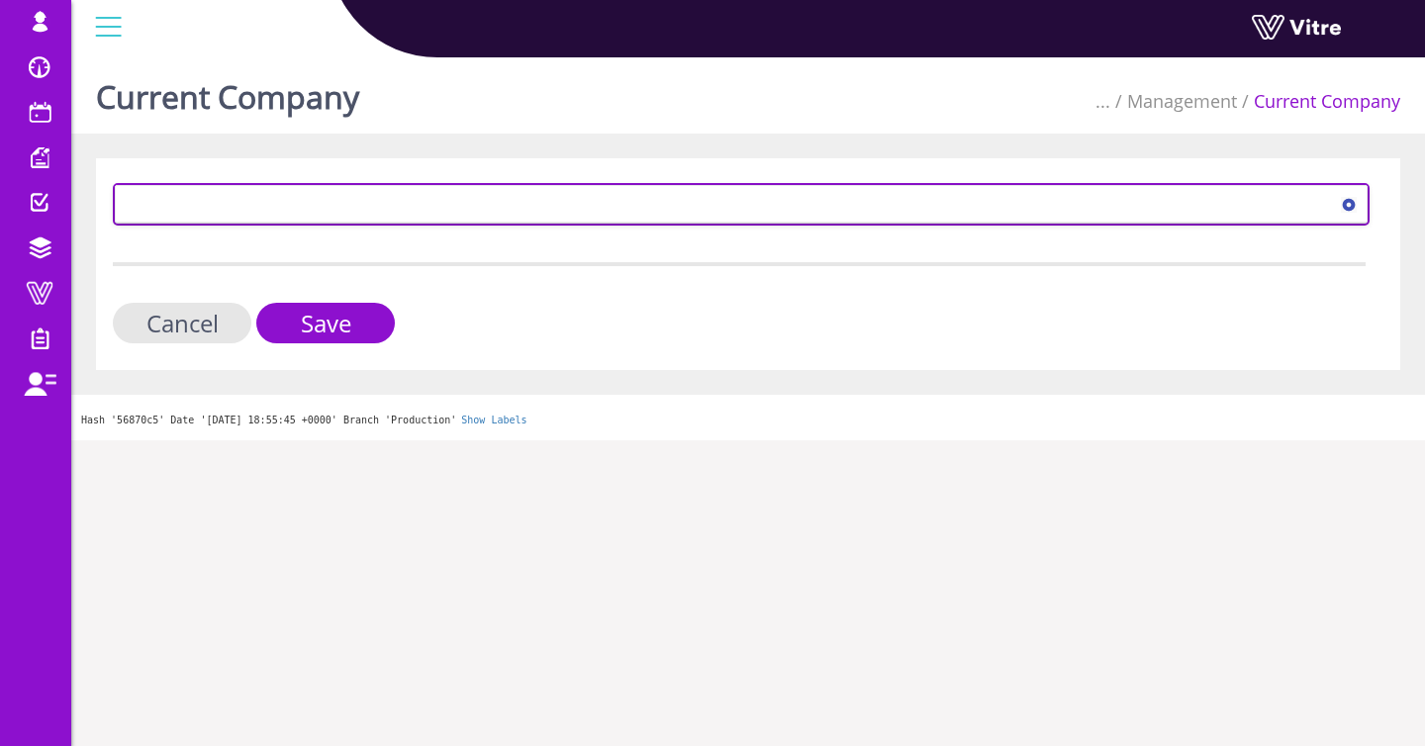
click at [238, 215] on span at bounding box center [724, 204] width 1216 height 36
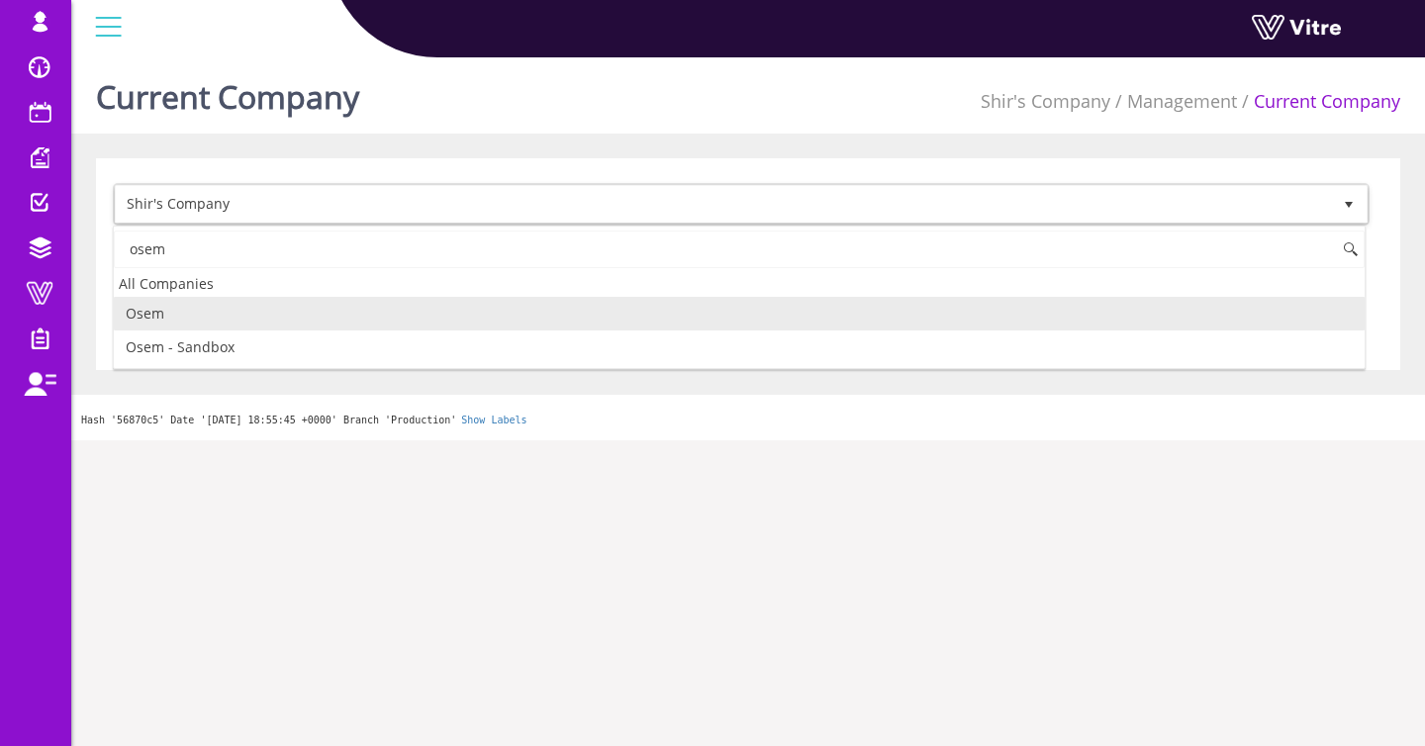
drag, startPoint x: 212, startPoint y: 312, endPoint x: 245, endPoint y: 318, distance: 33.2
click at [213, 312] on li "Osem" at bounding box center [739, 314] width 1251 height 34
type input "osem"
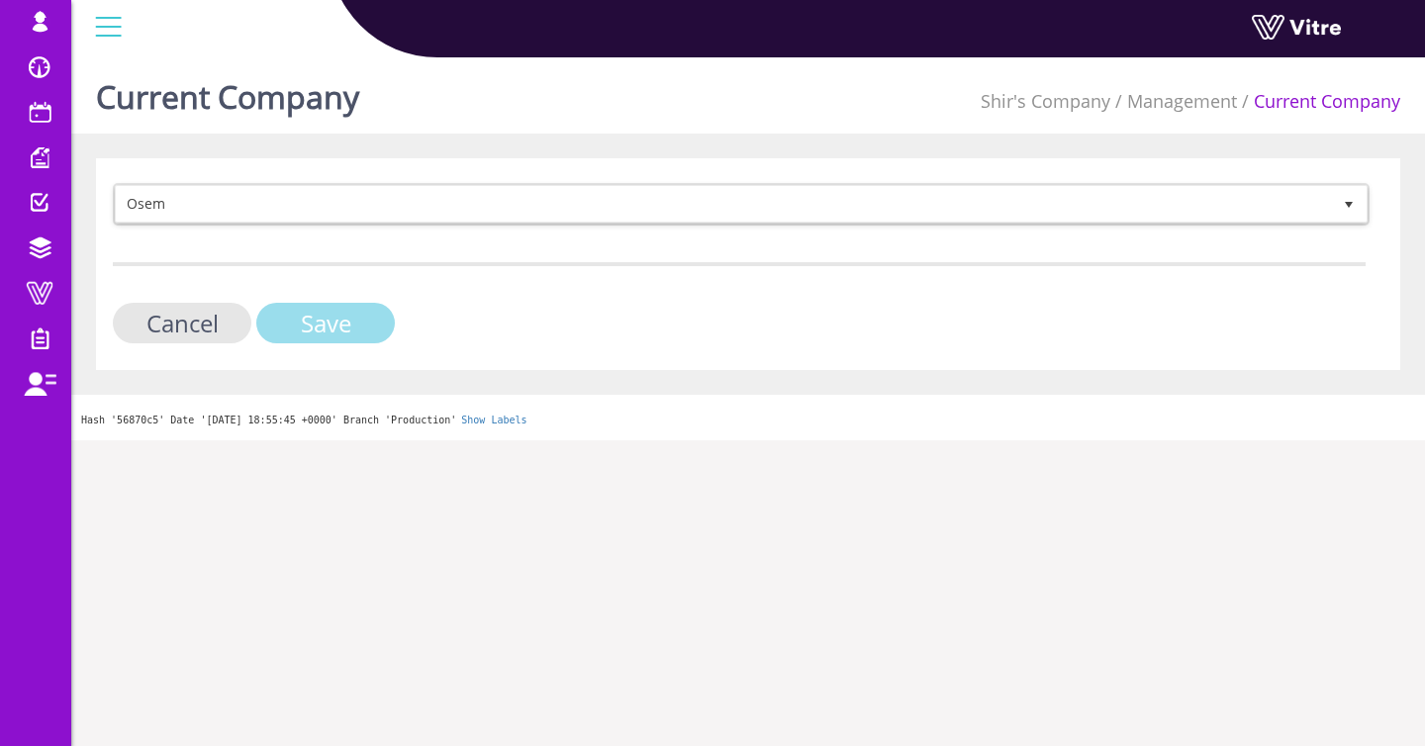
click at [293, 328] on input "Save" at bounding box center [325, 323] width 139 height 41
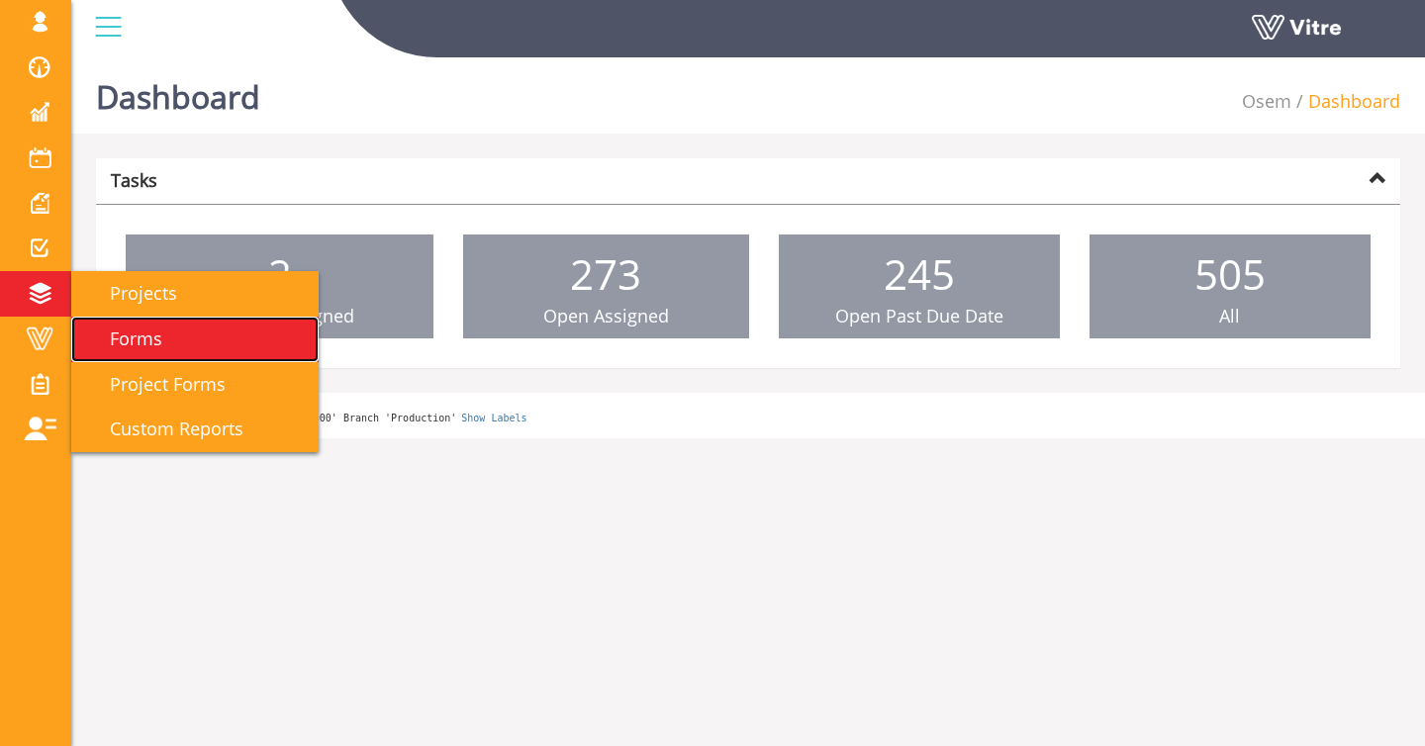
click at [136, 349] on span "Forms" at bounding box center [124, 339] width 76 height 24
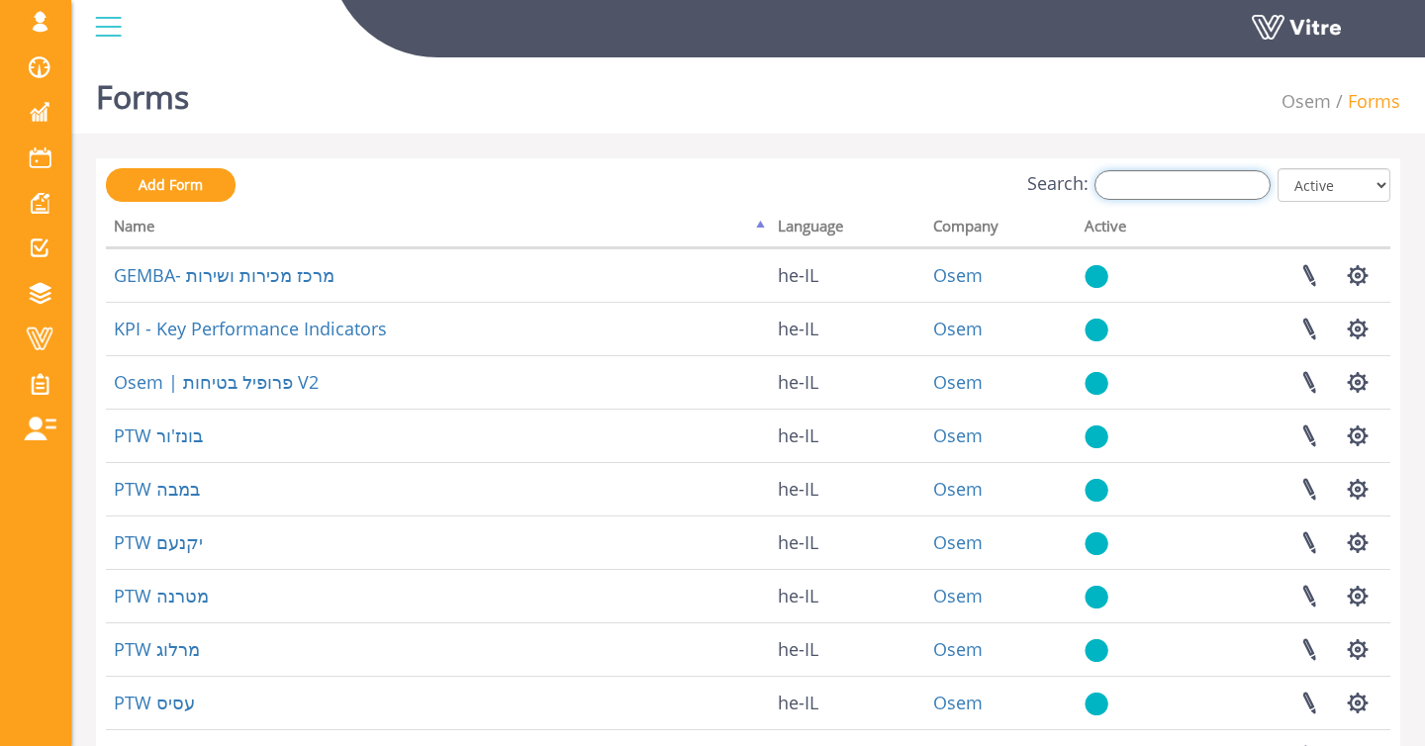
click at [1157, 188] on input "Search:" at bounding box center [1183, 185] width 176 height 30
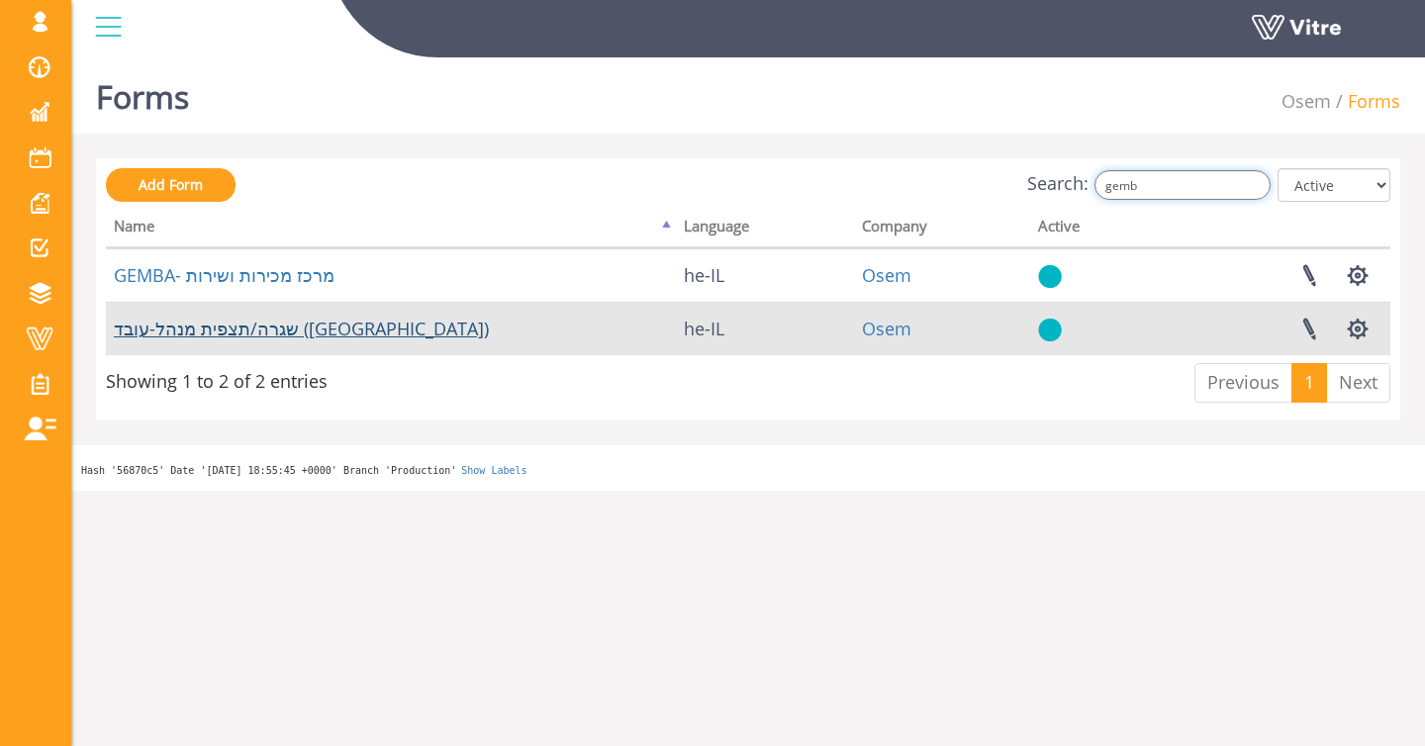
type input "gemb"
click at [294, 325] on link "שגרה/תצפית מנהל-עובד ([GEOGRAPHIC_DATA])" at bounding box center [301, 329] width 375 height 24
